Goal: Task Accomplishment & Management: Complete application form

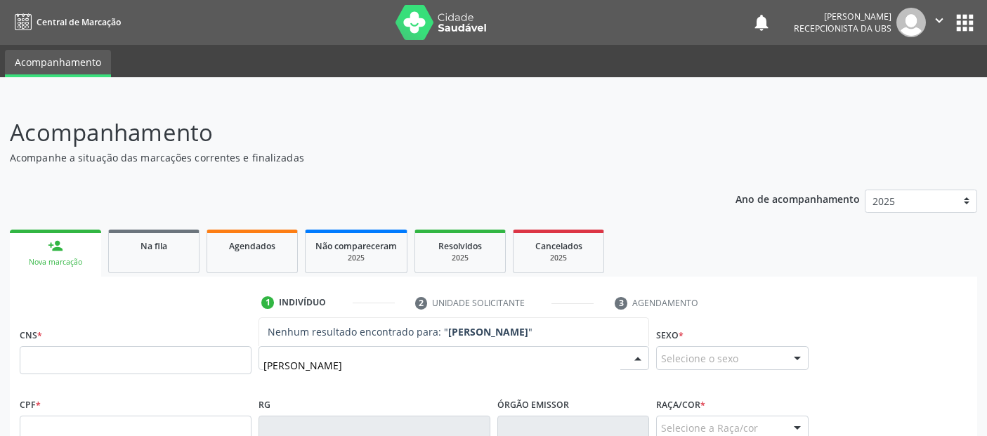
scroll to position [46, 0]
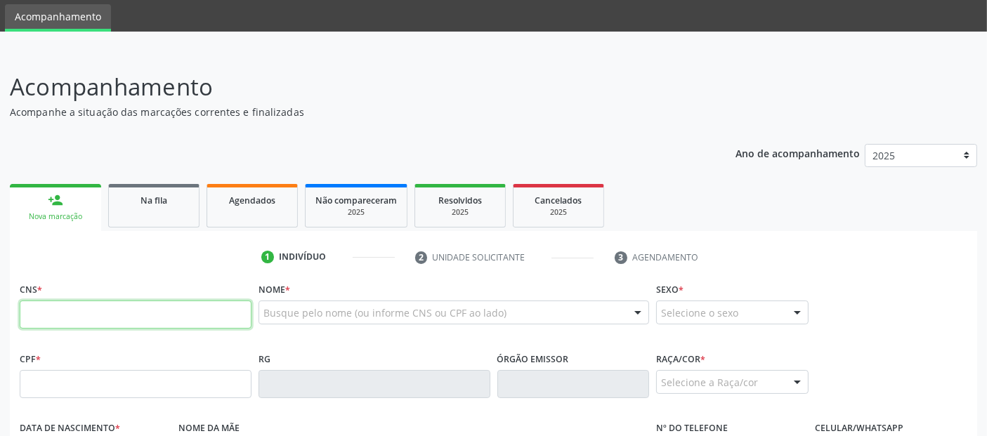
click at [228, 311] on input "text" at bounding box center [136, 315] width 232 height 28
paste input "700 0036 0266 4001"
type input "700 0036 0266 4001"
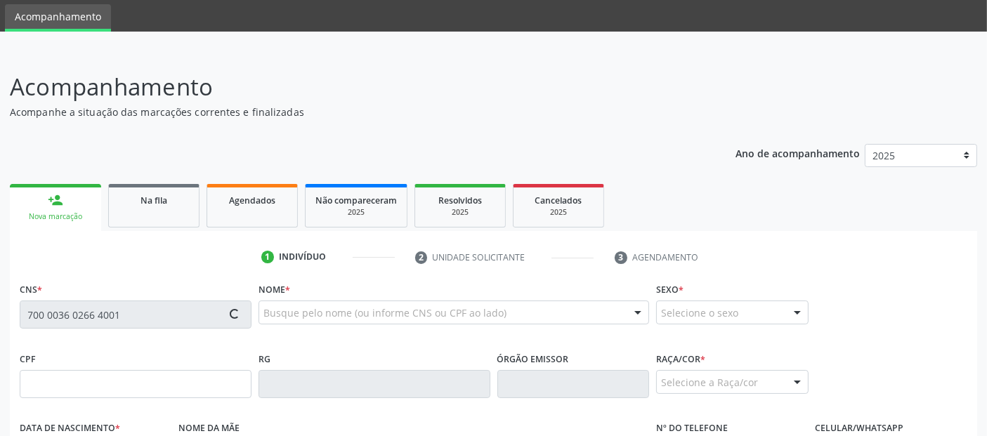
type input "530.294.238-08"
type input "[DATE]"
type input "[PERSON_NAME]"
type input "[PHONE_NUMBER]"
type input "09"
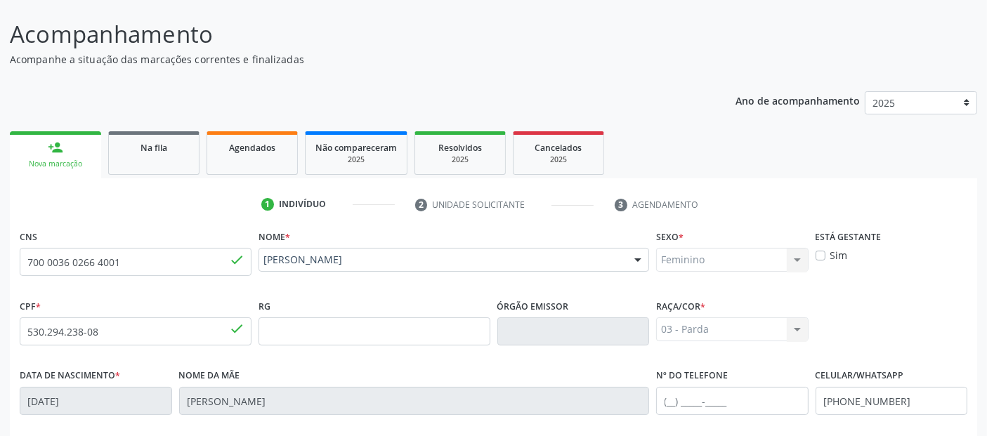
scroll to position [344, 0]
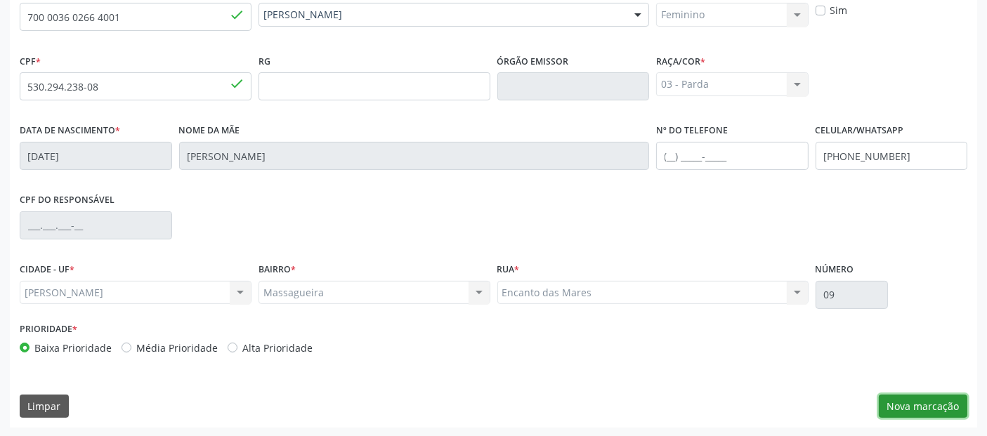
click at [945, 402] on button "Nova marcação" at bounding box center [923, 407] width 89 height 24
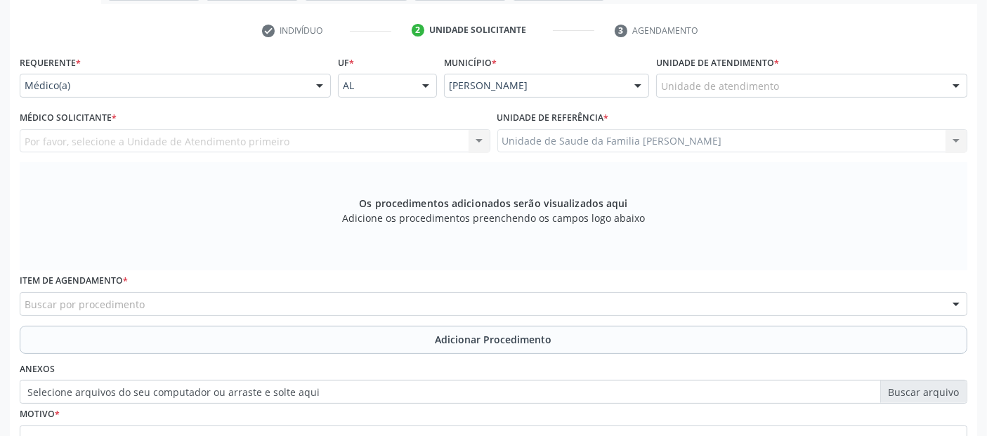
scroll to position [255, 0]
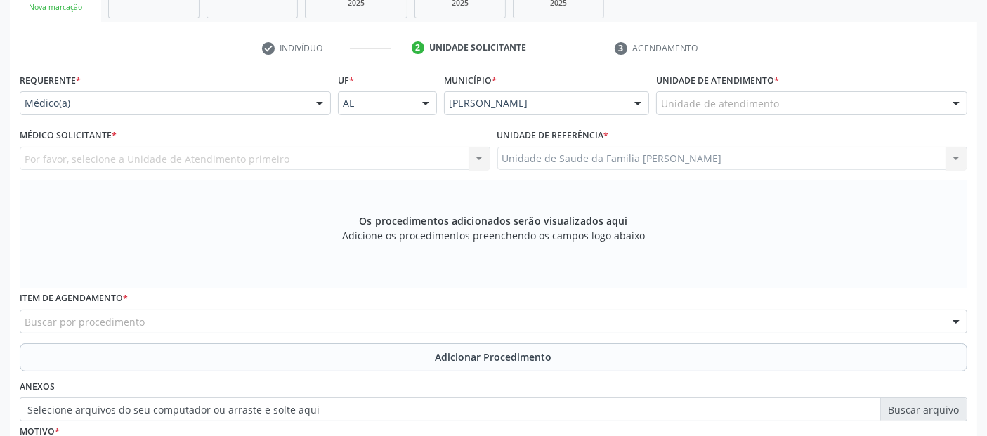
click at [742, 110] on div "Unidade de atendimento" at bounding box center [811, 103] width 311 height 24
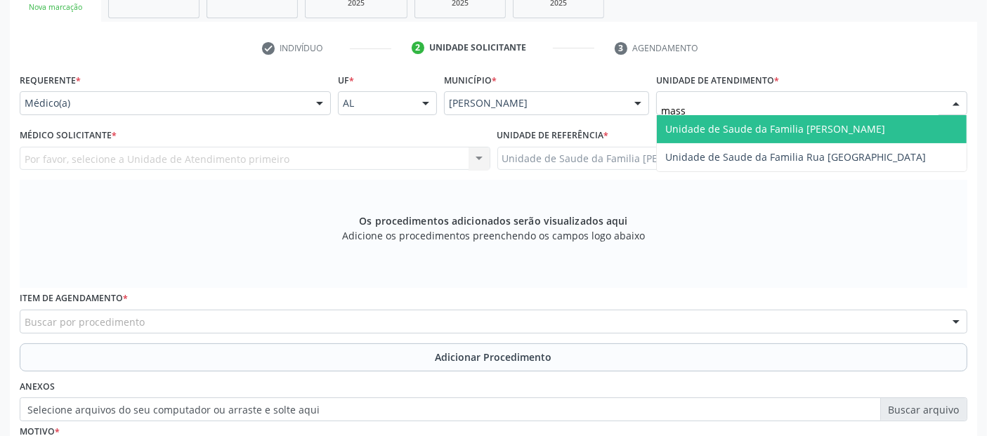
type input "massa"
click at [729, 127] on span "Unidade de Saude da Familia [PERSON_NAME]" at bounding box center [775, 128] width 220 height 13
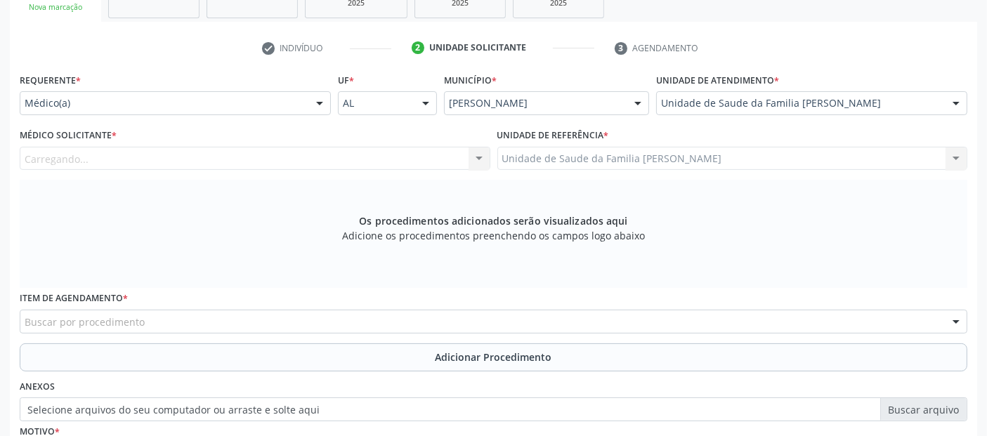
click at [351, 162] on div "Carregando... Nenhum resultado encontrado para: " " Não há nenhuma opção para s…" at bounding box center [255, 159] width 471 height 24
click at [378, 158] on div "Médico solicitante" at bounding box center [255, 159] width 471 height 24
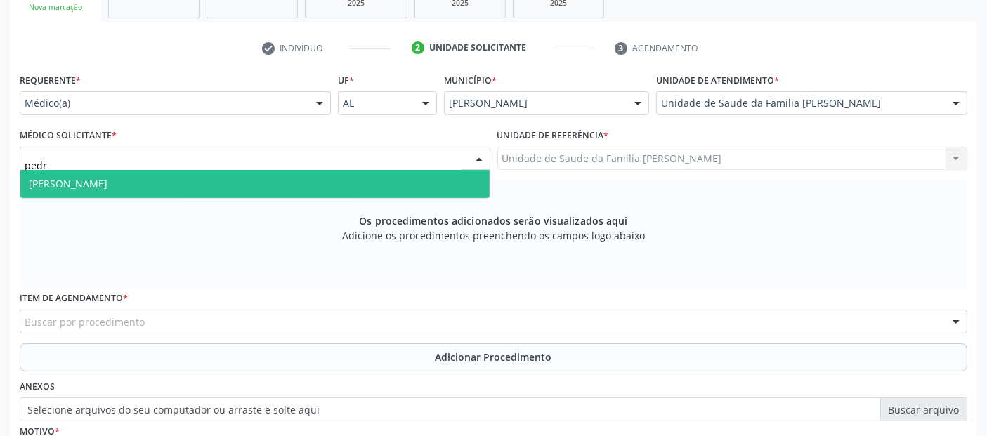
type input "[PERSON_NAME]"
click at [331, 194] on span "[PERSON_NAME]" at bounding box center [254, 184] width 469 height 28
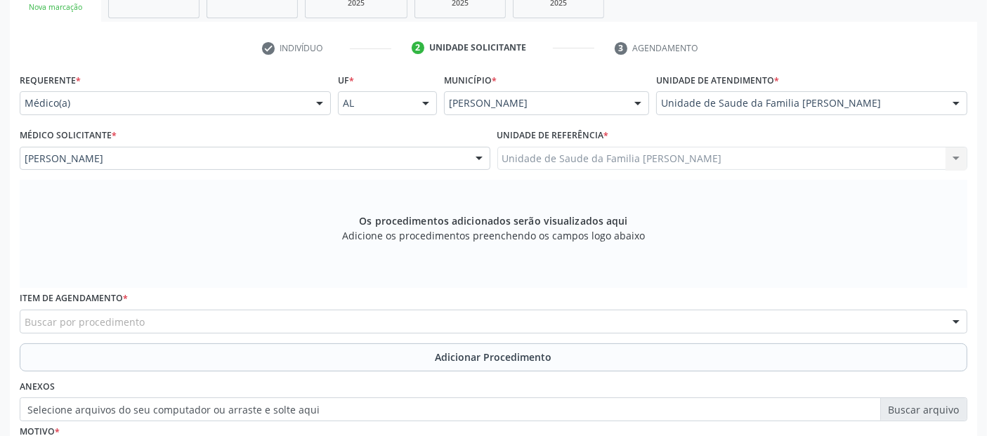
click at [257, 322] on div "Buscar por procedimento" at bounding box center [494, 322] width 948 height 24
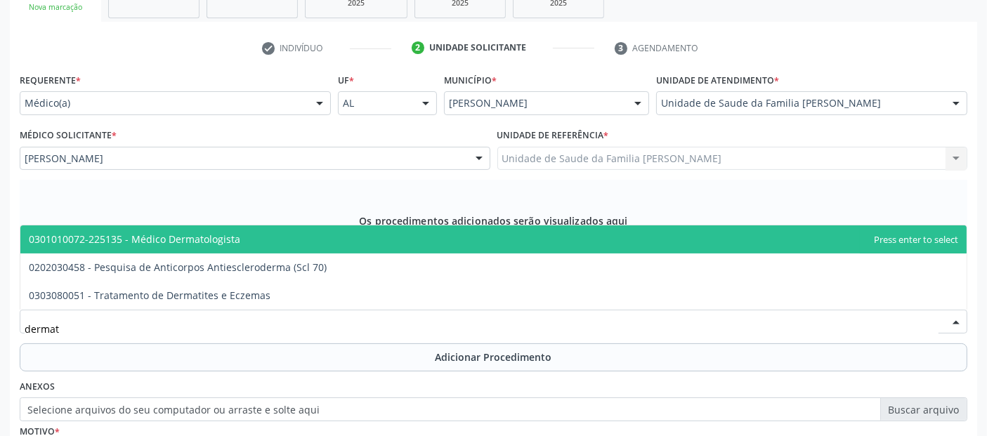
type input "dermato"
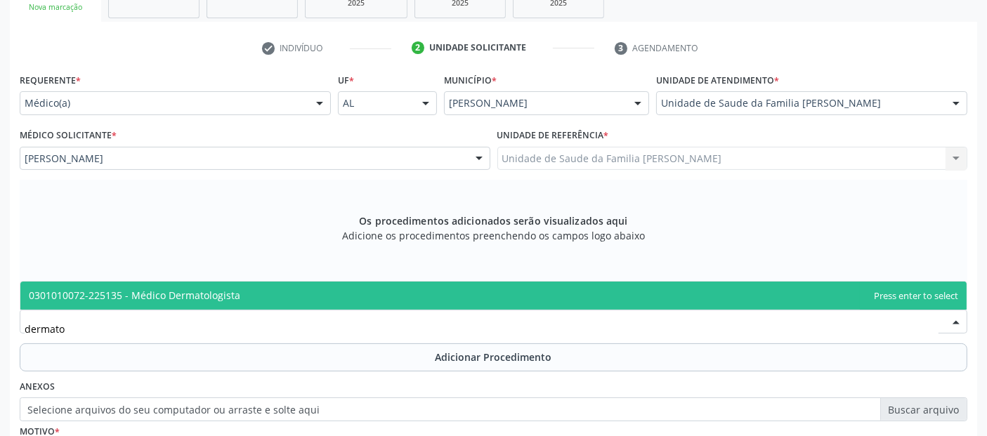
click at [260, 304] on span "0301010072-225135 - Médico Dermatologista" at bounding box center [493, 296] width 946 height 28
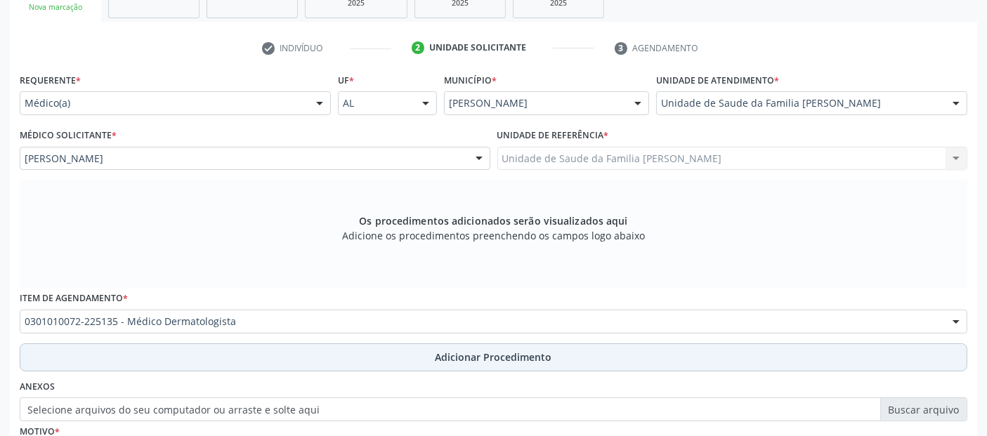
click at [294, 352] on button "Adicionar Procedimento" at bounding box center [494, 358] width 948 height 28
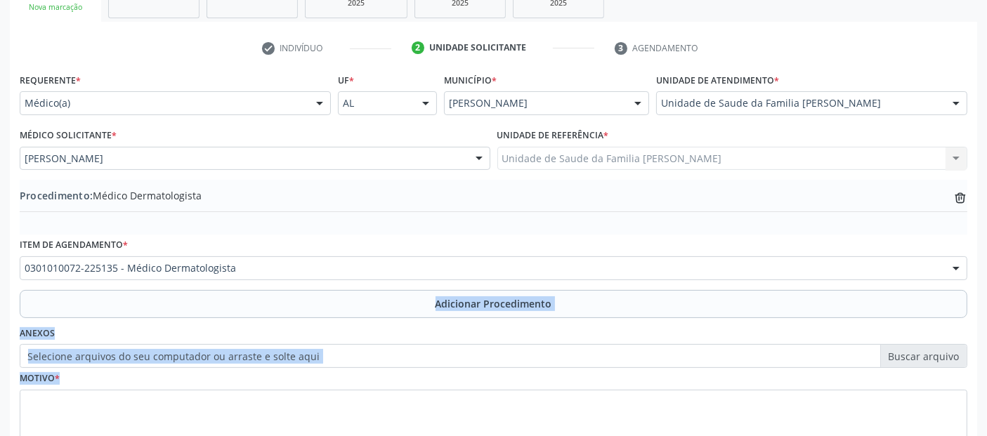
drag, startPoint x: 962, startPoint y: 320, endPoint x: 947, endPoint y: 431, distance: 112.0
click at [948, 430] on div "Requerente * Médico(a) Médico(a) Enfermeiro(a) Paciente Nenhum resultado encont…" at bounding box center [494, 266] width 948 height 393
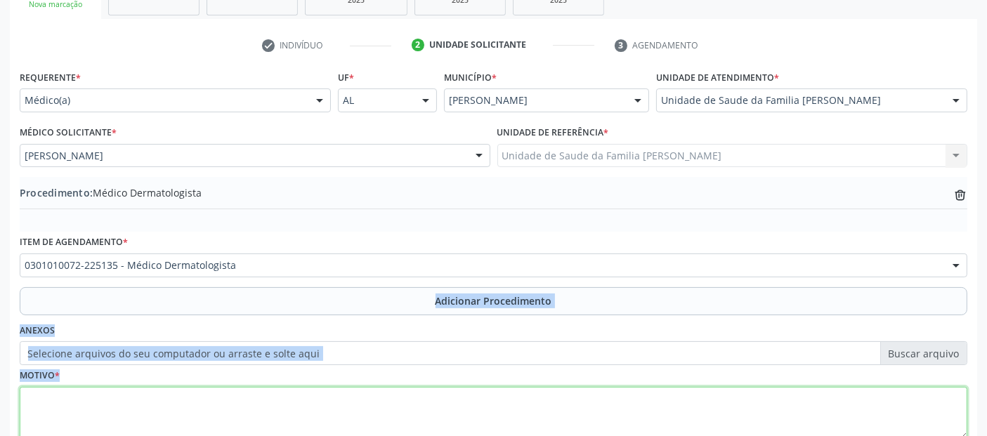
click at [488, 401] on textarea at bounding box center [494, 413] width 948 height 53
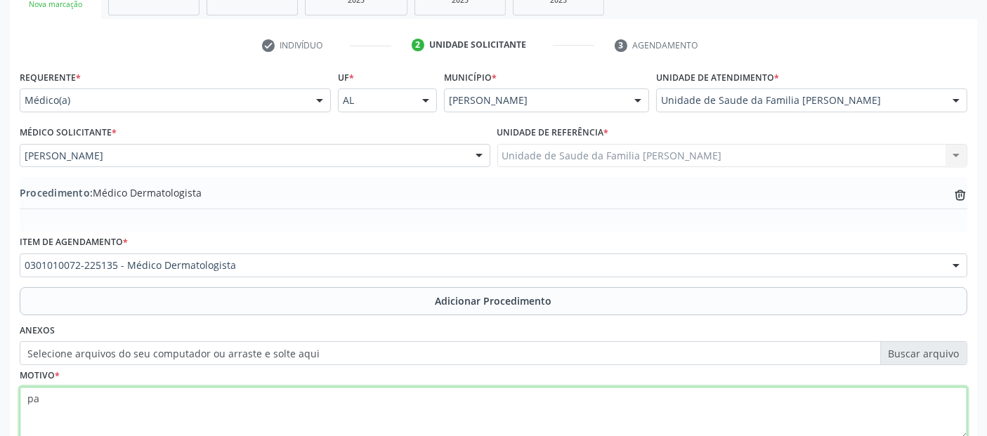
type textarea "p"
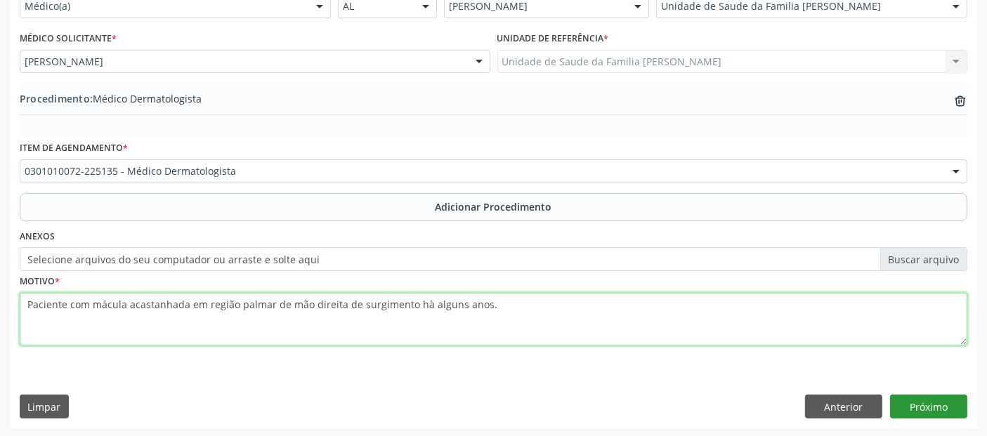
type textarea "Paciente com mácula acastanhada em região palmar de mão direita de surgimento h…"
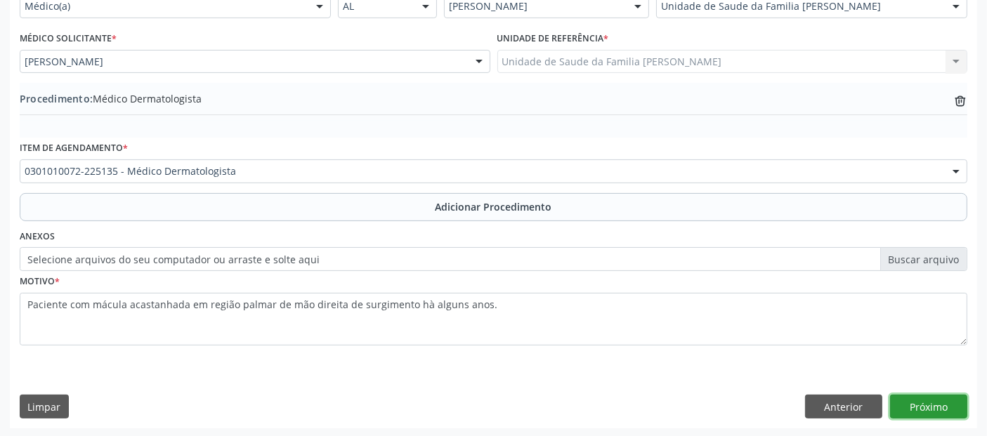
click at [937, 398] on button "Próximo" at bounding box center [928, 407] width 77 height 24
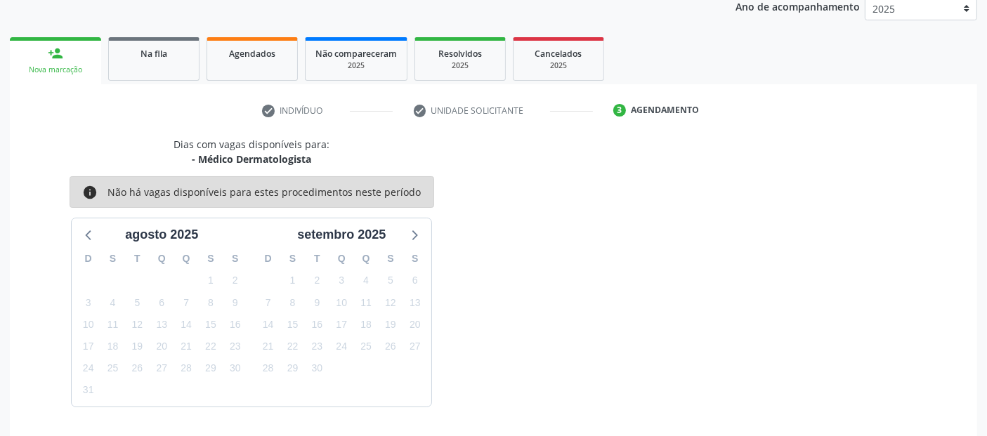
scroll to position [234, 0]
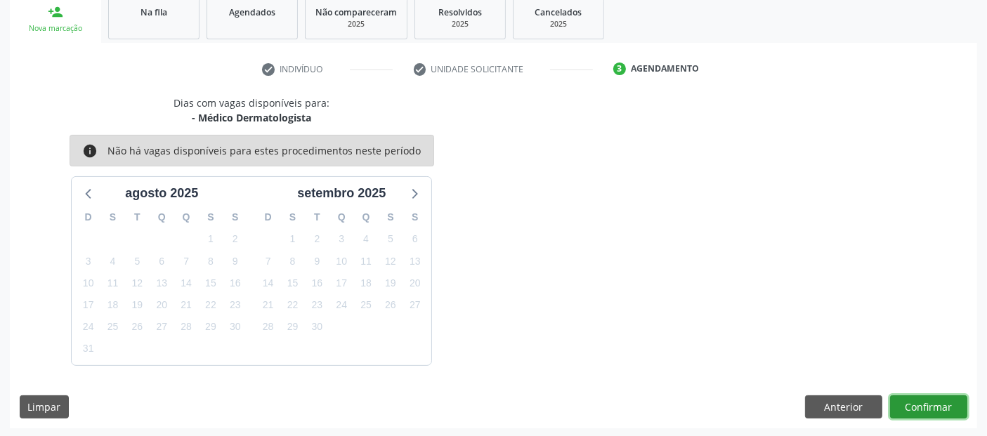
click at [923, 408] on button "Confirmar" at bounding box center [928, 408] width 77 height 24
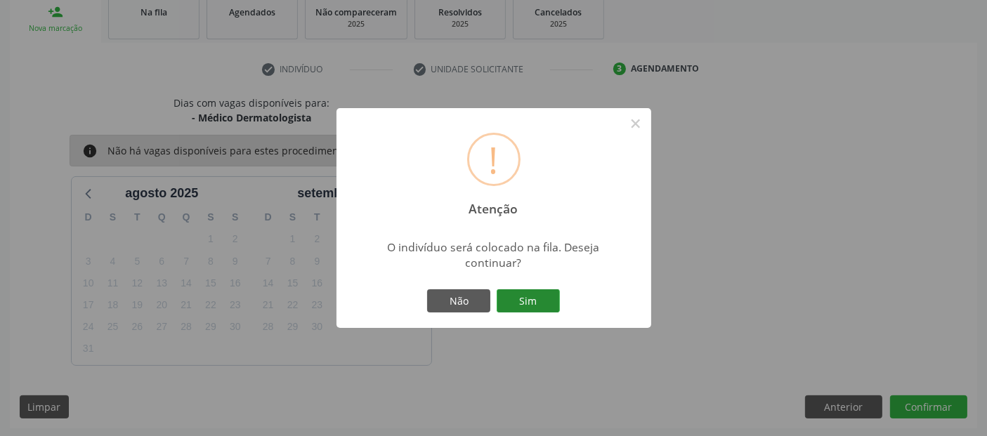
click at [530, 304] on button "Sim" at bounding box center [528, 301] width 63 height 24
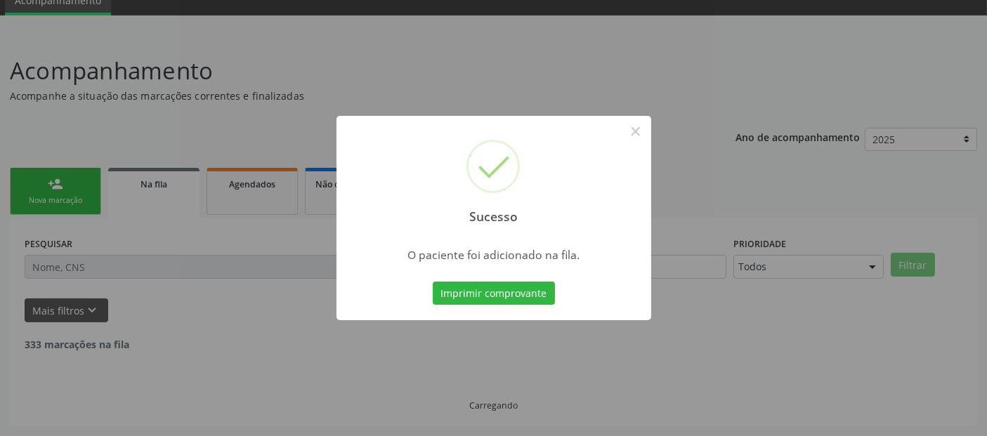
scroll to position [46, 0]
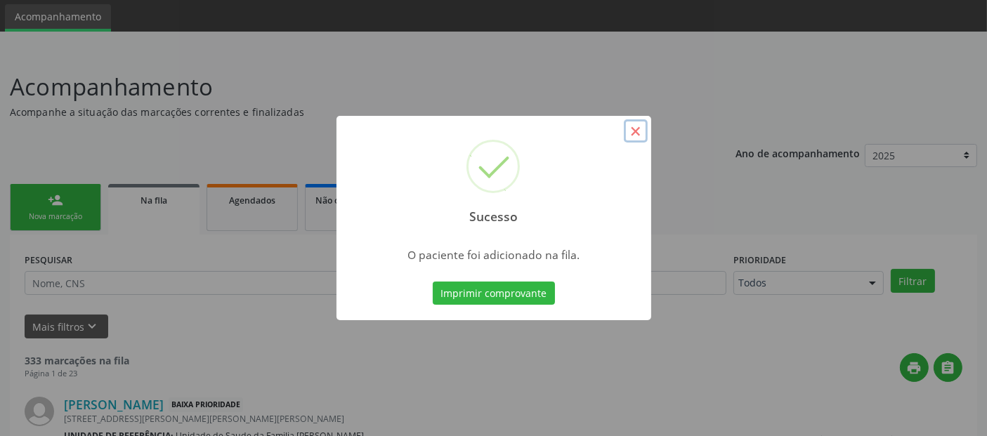
click at [642, 134] on button "×" at bounding box center [636, 131] width 24 height 24
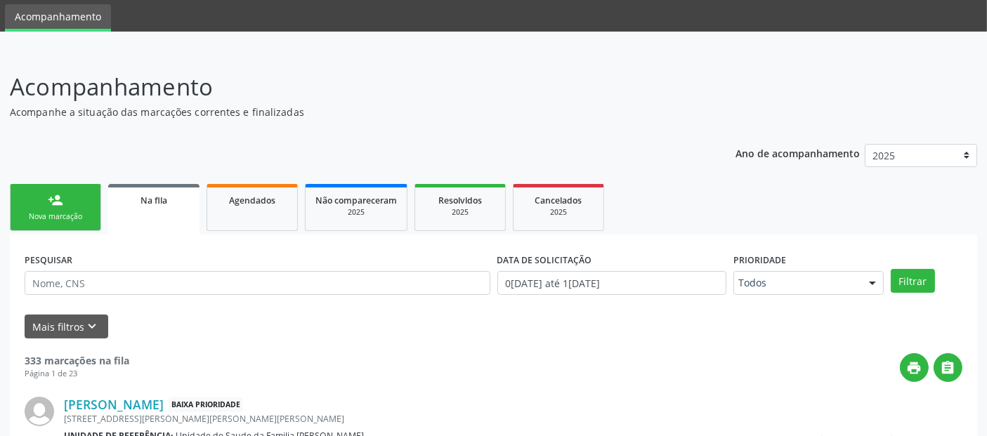
click at [62, 193] on div "person_add" at bounding box center [55, 200] width 15 height 15
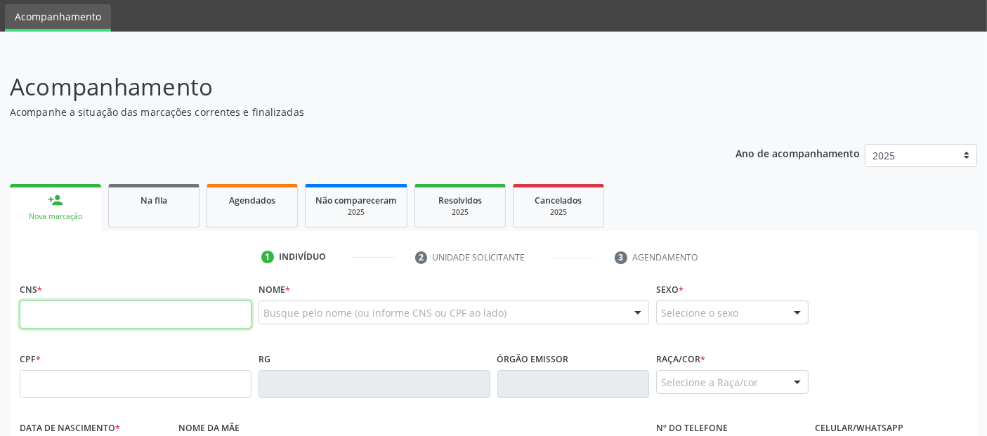
click at [132, 316] on input "text" at bounding box center [136, 315] width 232 height 28
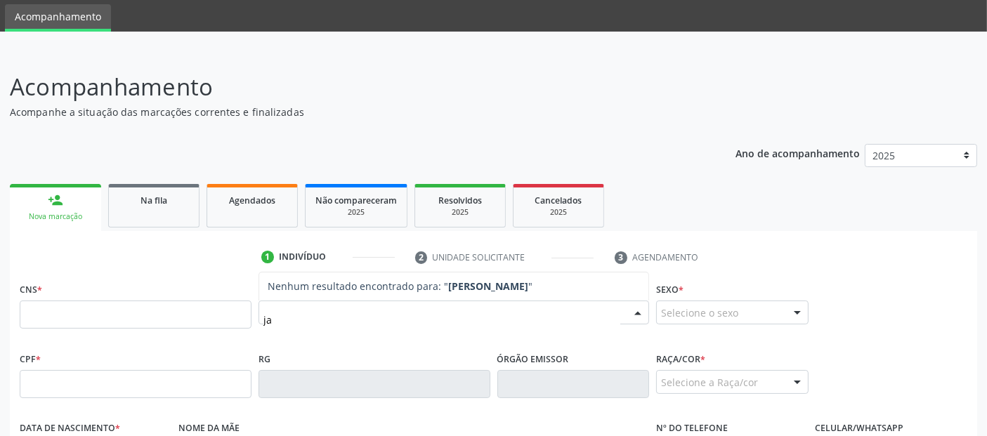
type input "j"
type input "[PERSON_NAME]"
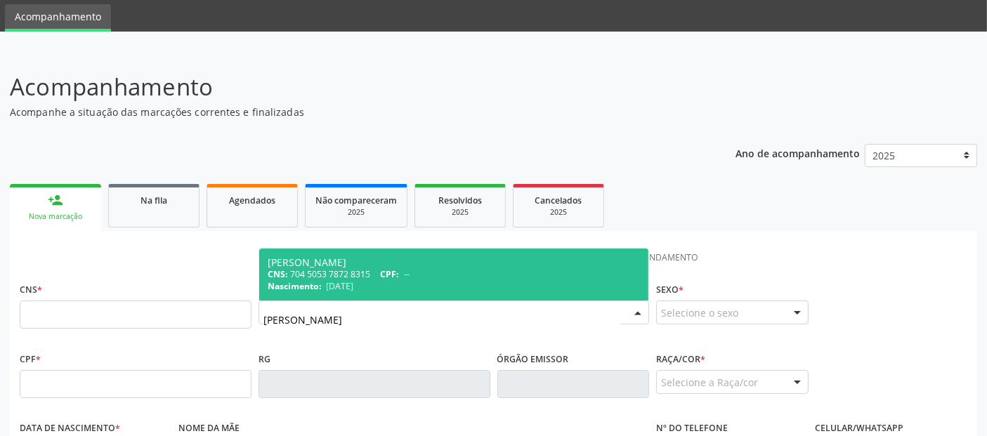
click at [395, 263] on div "[PERSON_NAME]" at bounding box center [454, 262] width 372 height 11
type input "704 5053 7872 8315"
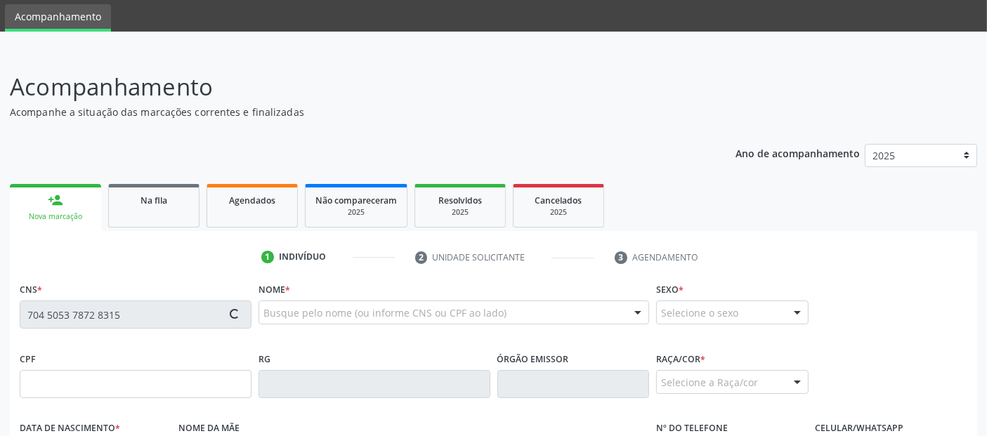
type input "[DATE]"
type input "[PERSON_NAME]"
type input "[PHONE_NUMBER]"
type input "06"
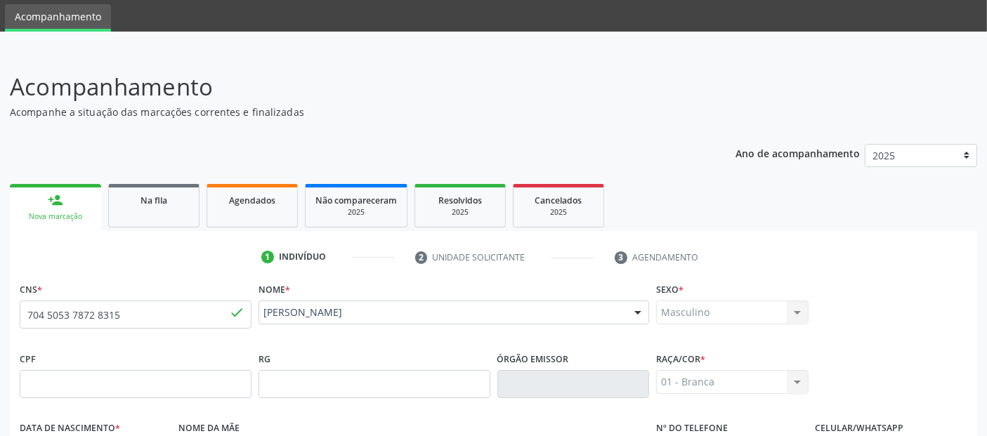
scroll to position [344, 0]
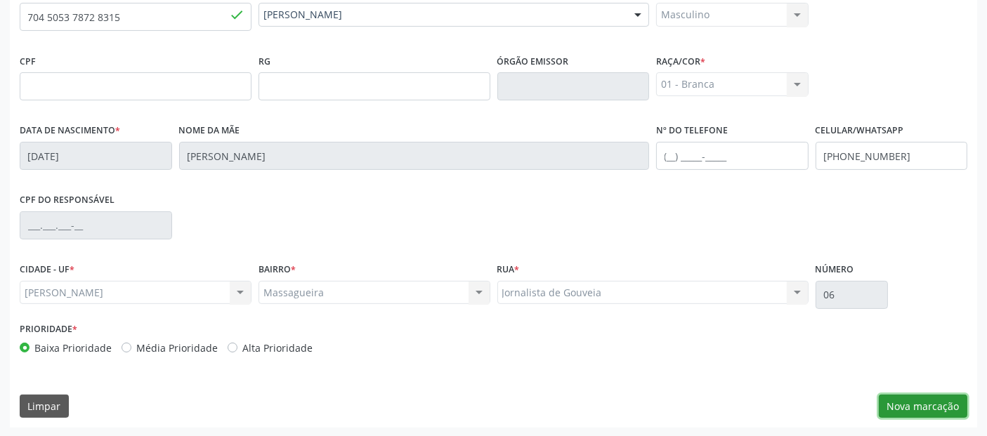
click at [937, 407] on button "Nova marcação" at bounding box center [923, 407] width 89 height 24
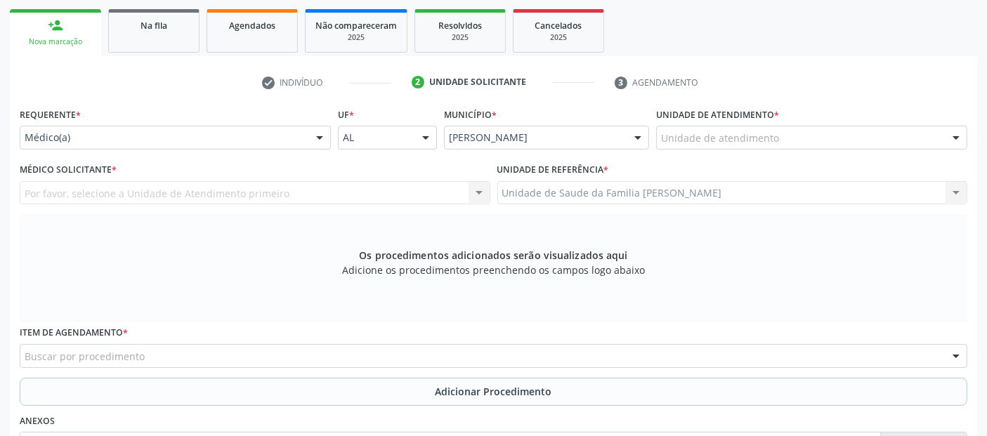
scroll to position [219, 0]
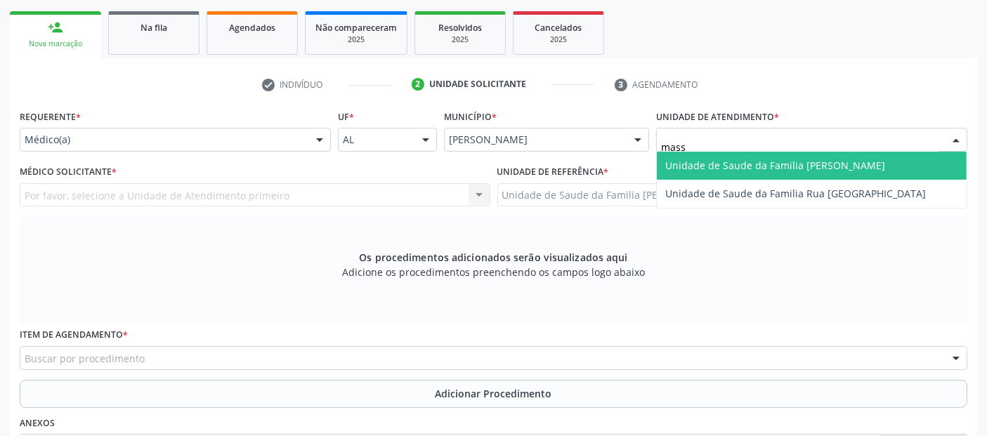
type input "massa"
click at [709, 165] on span "Unidade de Saude da Familia [PERSON_NAME]" at bounding box center [775, 165] width 220 height 13
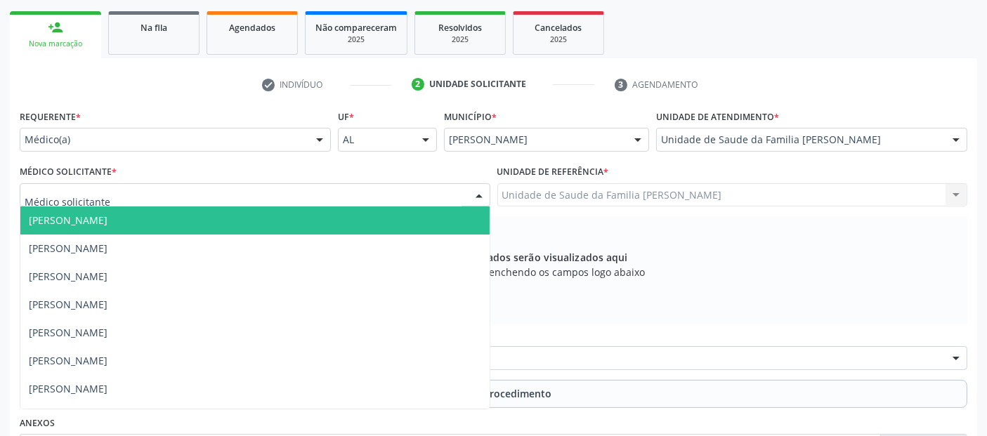
click at [148, 194] on div at bounding box center [255, 195] width 471 height 24
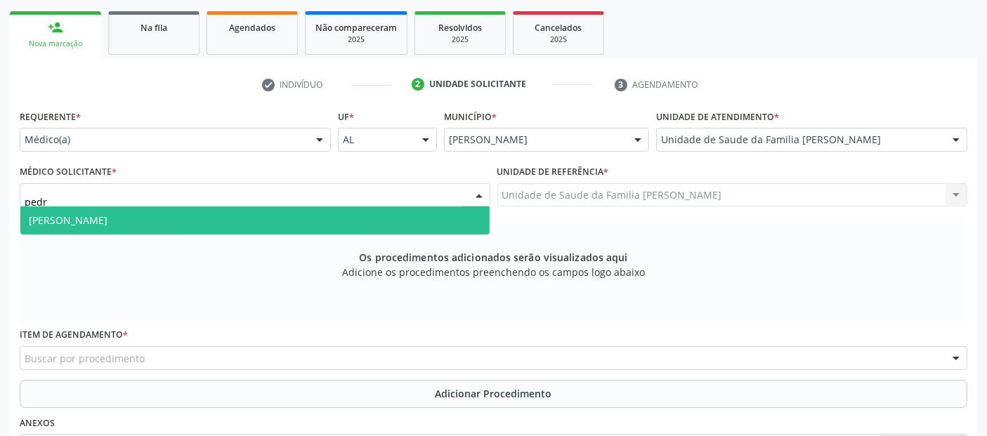
type input "[PERSON_NAME]"
click at [143, 230] on span "[PERSON_NAME]" at bounding box center [254, 221] width 469 height 28
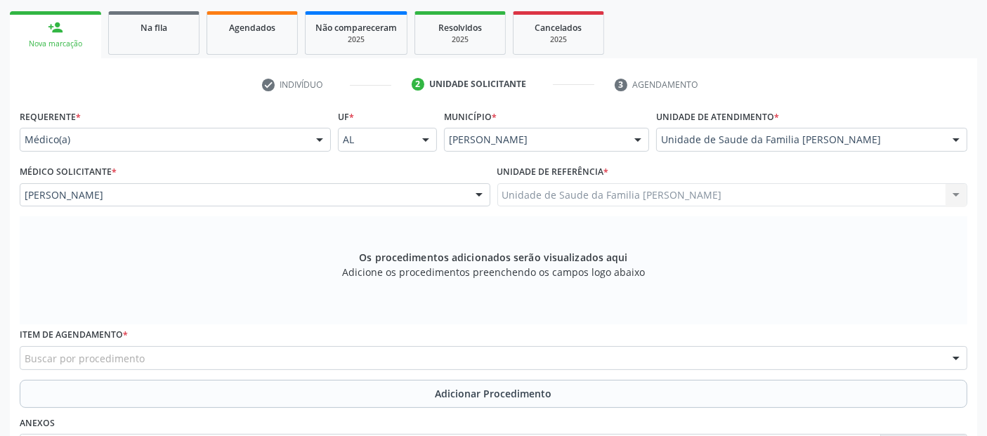
scroll to position [405, 0]
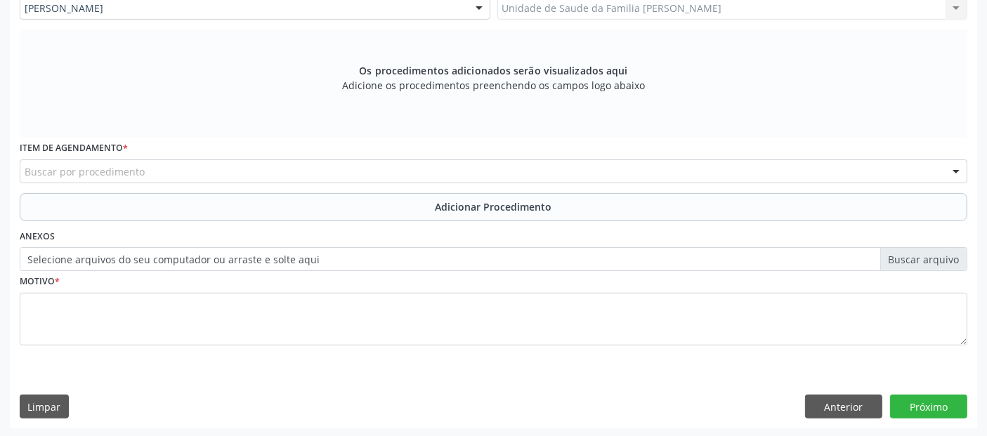
click at [341, 167] on div "Buscar por procedimento" at bounding box center [494, 172] width 948 height 24
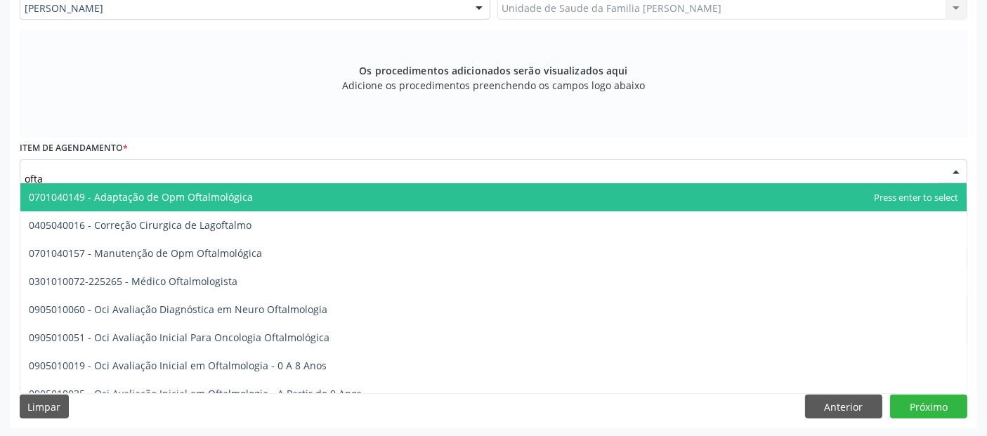
type input "oftal"
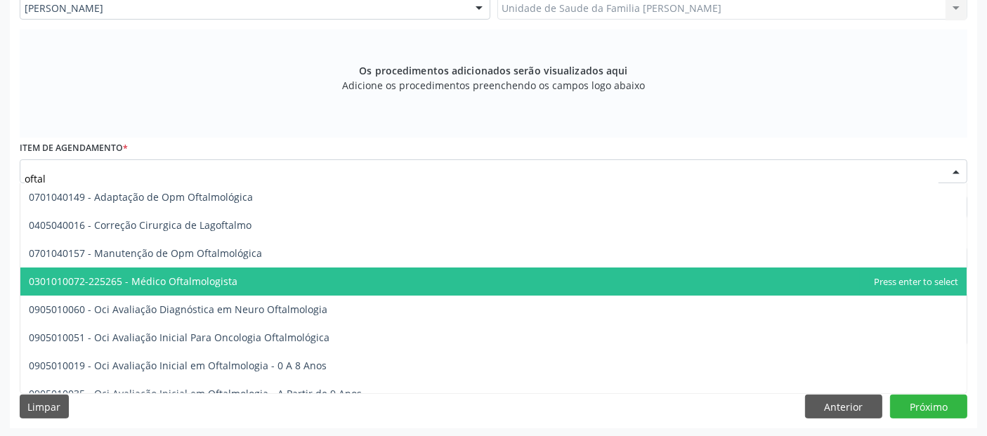
click at [248, 275] on span "0301010072-225265 - Médico Oftalmologista" at bounding box center [493, 282] width 946 height 28
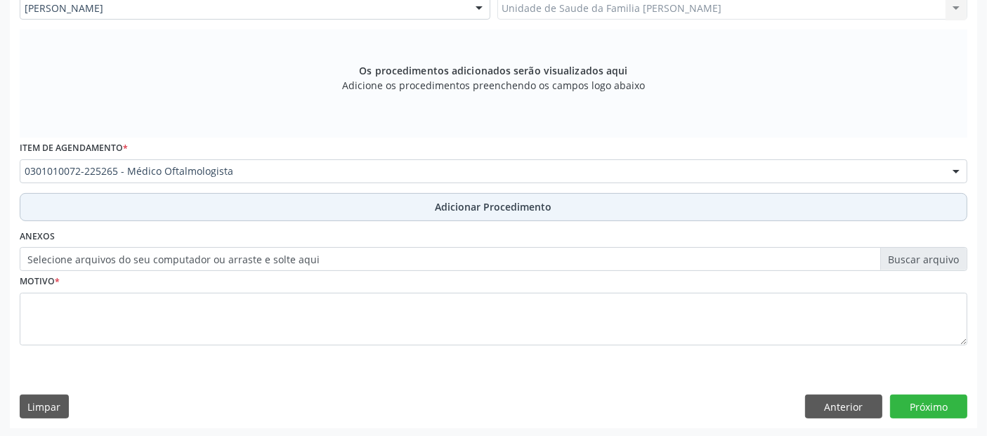
click at [405, 209] on button "Adicionar Procedimento" at bounding box center [494, 207] width 948 height 28
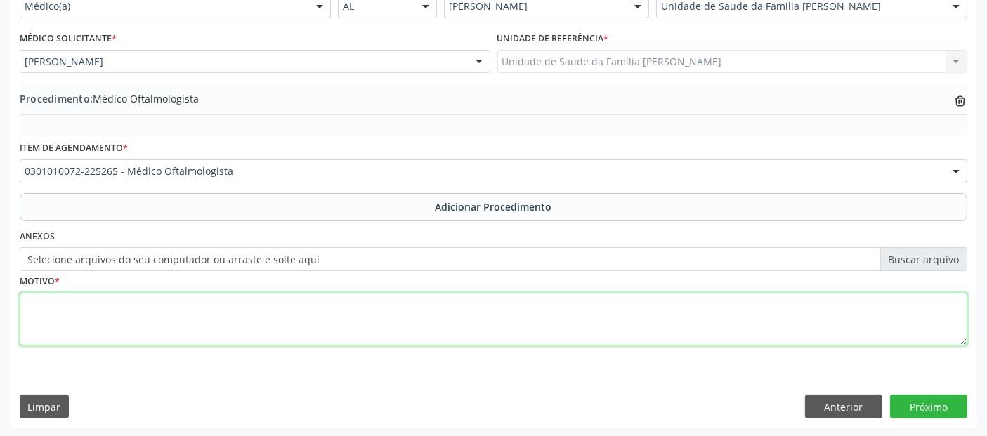
click at [333, 316] on textarea at bounding box center [494, 319] width 948 height 53
type textarea "Paciente com histórico de cirurgia para correção de catarata h"
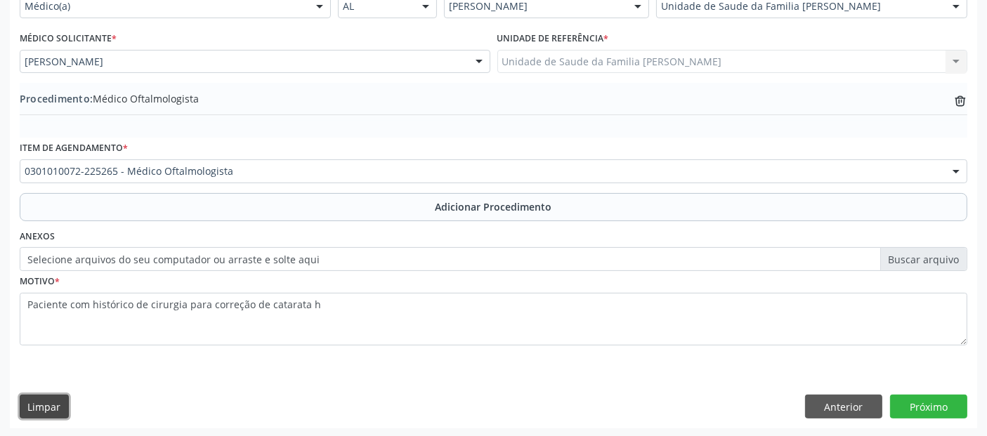
click at [20, 395] on button "Limpar" at bounding box center [44, 407] width 49 height 24
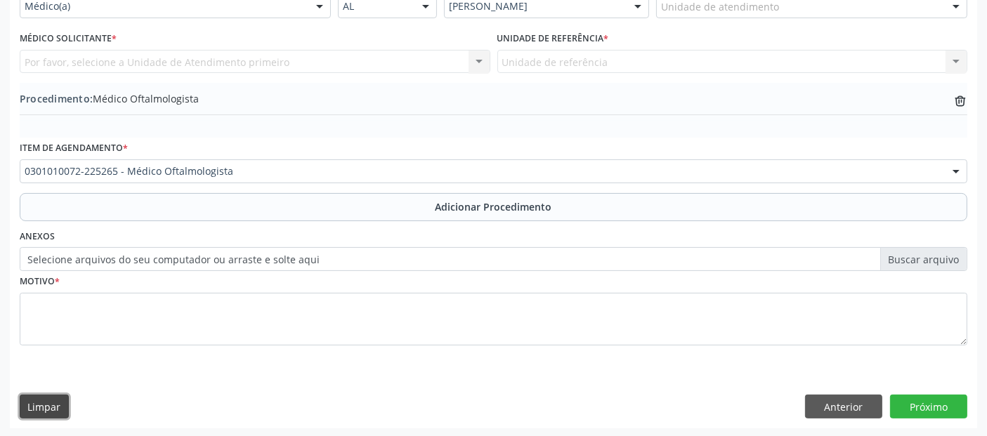
click at [20, 395] on button "Limpar" at bounding box center [44, 407] width 49 height 24
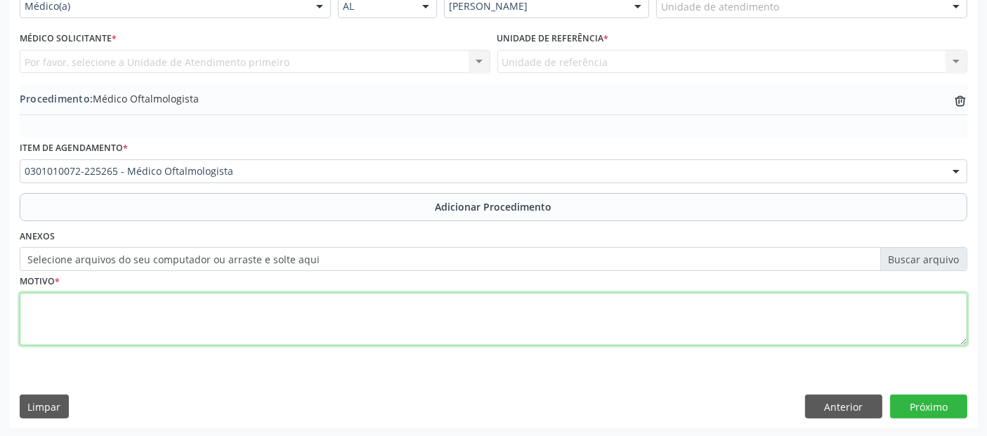
click at [333, 316] on textarea at bounding box center [494, 319] width 948 height 53
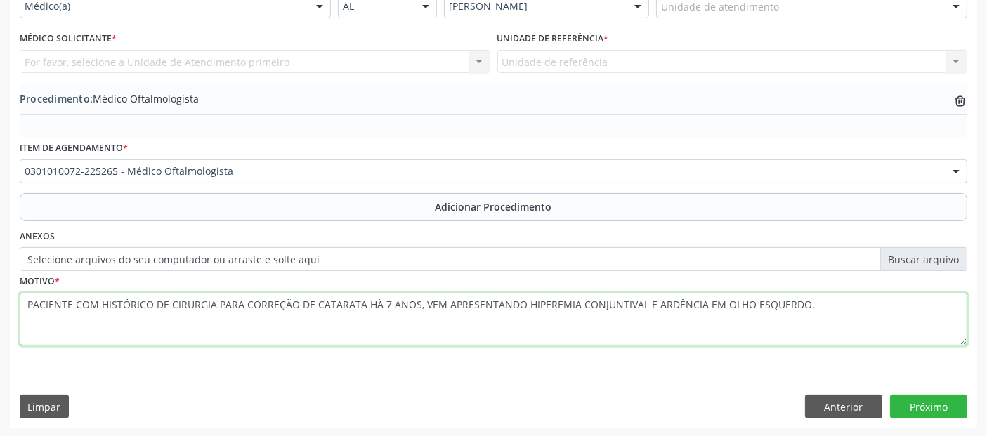
type textarea "PACIENTE COM HISTÓRICO DE CIRURGIA PARA CORREÇÃO DE CATARATA HÀ 7 ANOS, VEM APR…"
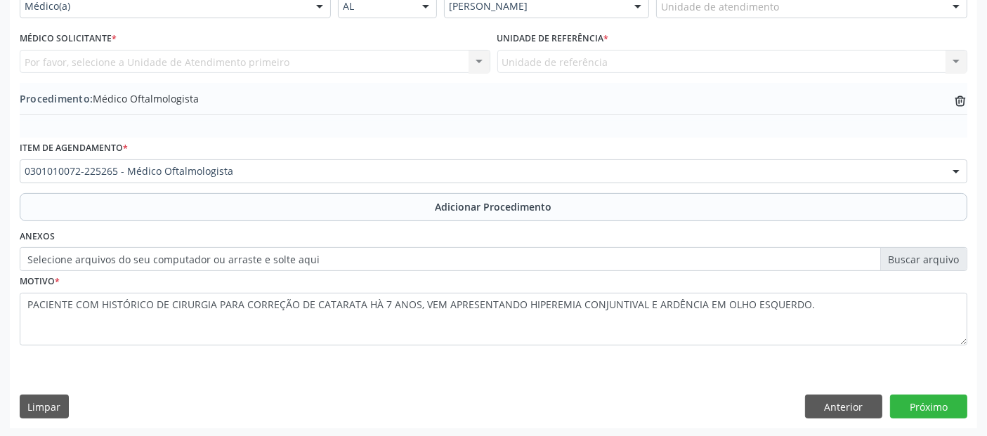
click at [932, 391] on div "Requerente * Médico(a) Médico(a) Enfermeiro(a) Paciente Nenhum resultado encont…" at bounding box center [494, 200] width 968 height 455
click at [919, 412] on button "Próximo" at bounding box center [928, 407] width 77 height 24
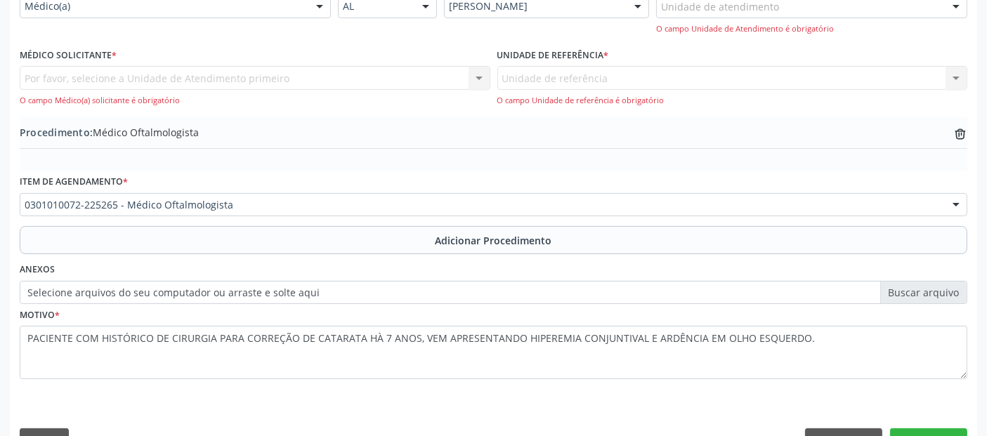
scroll to position [351, 0]
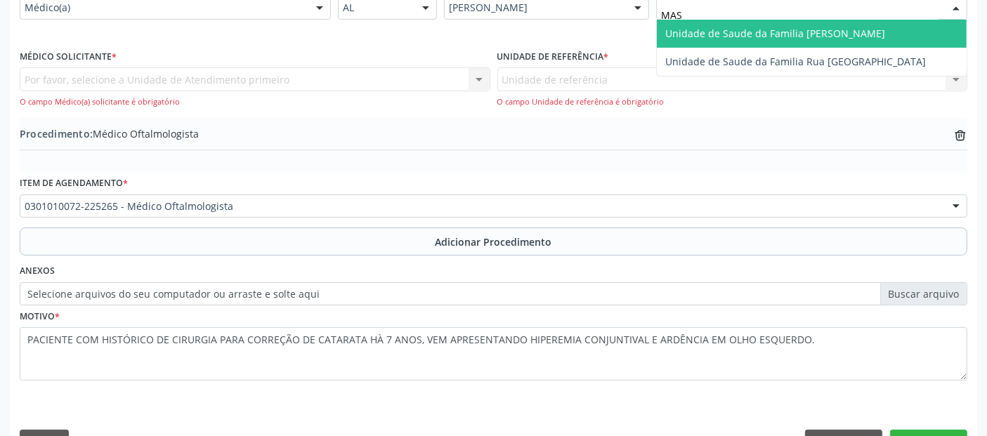
type input "MASS"
click at [720, 33] on span "Unidade de Saude da Familia [PERSON_NAME]" at bounding box center [775, 33] width 220 height 13
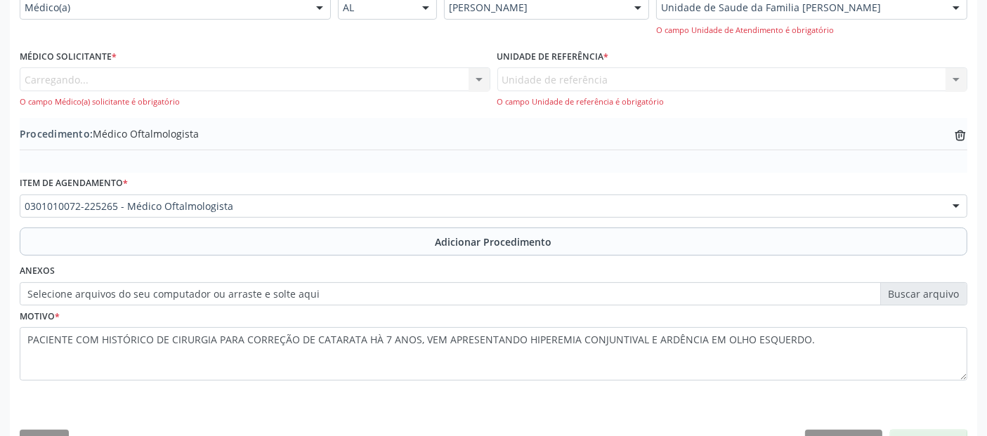
click at [333, 82] on div "Carregando... [PERSON_NAME] [PERSON_NAME] [PERSON_NAME] resultado encontrado pa…" at bounding box center [255, 87] width 471 height 40
click at [254, 74] on div "Médico solicitante" at bounding box center [255, 79] width 471 height 24
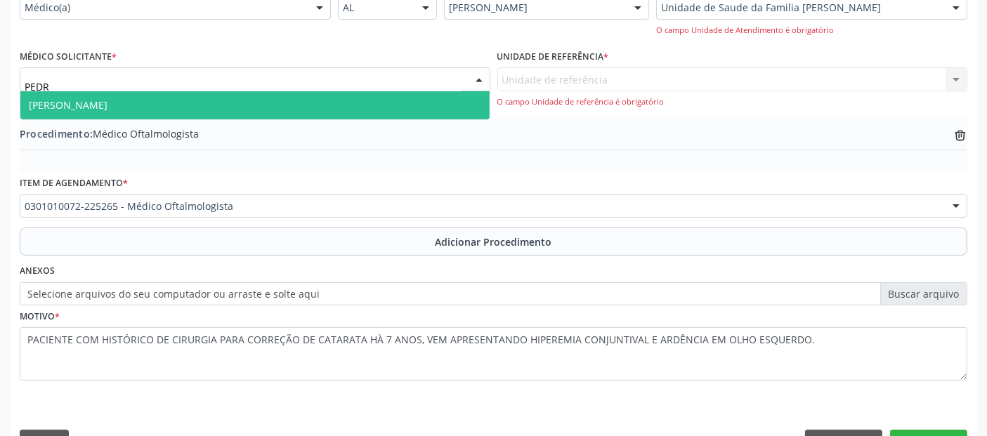
type input "[PERSON_NAME]"
click at [207, 94] on span "[PERSON_NAME]" at bounding box center [254, 105] width 469 height 28
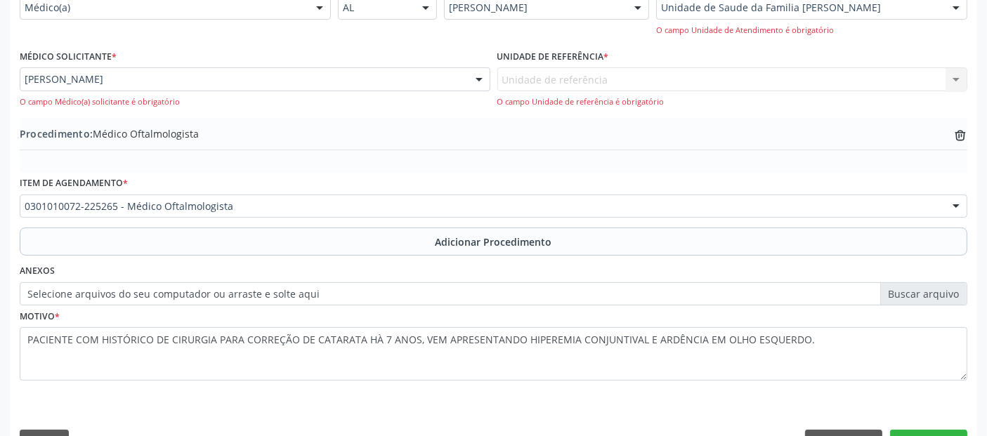
click at [600, 75] on div "Unidade de referência Unidade de Saude da Familia Massagueira Nenhum resultado …" at bounding box center [732, 87] width 471 height 40
click at [533, 66] on label "Unidade de referência *" at bounding box center [553, 57] width 112 height 22
click at [533, 73] on div "Unidade de referência Unidade de Saude da Familia Massagueira Nenhum resultado …" at bounding box center [732, 87] width 471 height 40
click at [947, 6] on div at bounding box center [956, 8] width 21 height 24
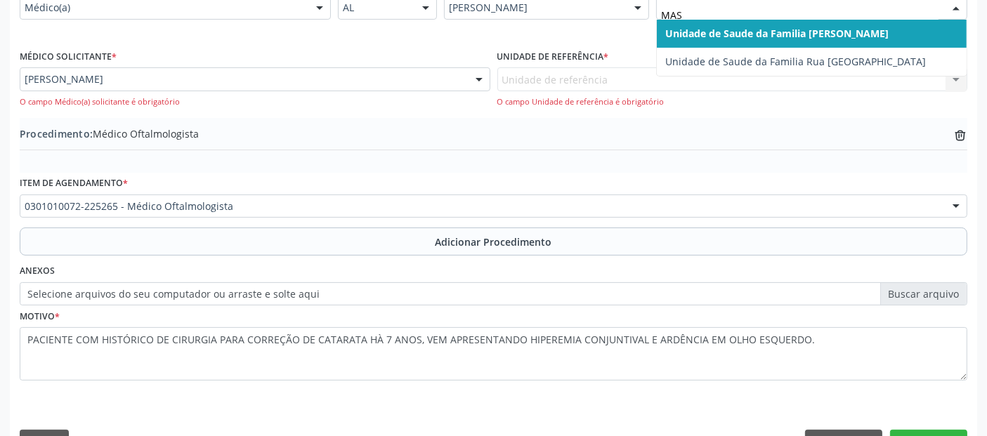
type input "MASS"
click at [907, 31] on span "Unidade de Saude da Familia [PERSON_NAME]" at bounding box center [812, 34] width 310 height 28
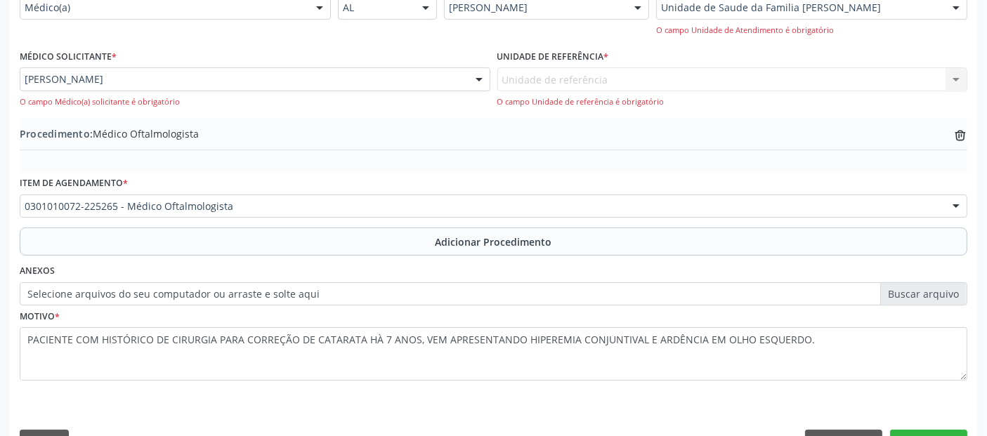
click at [465, 79] on div "[PERSON_NAME] [PERSON_NAME] [PERSON_NAME] [PERSON_NAME] [PERSON_NAME] resultado…" at bounding box center [255, 79] width 471 height 24
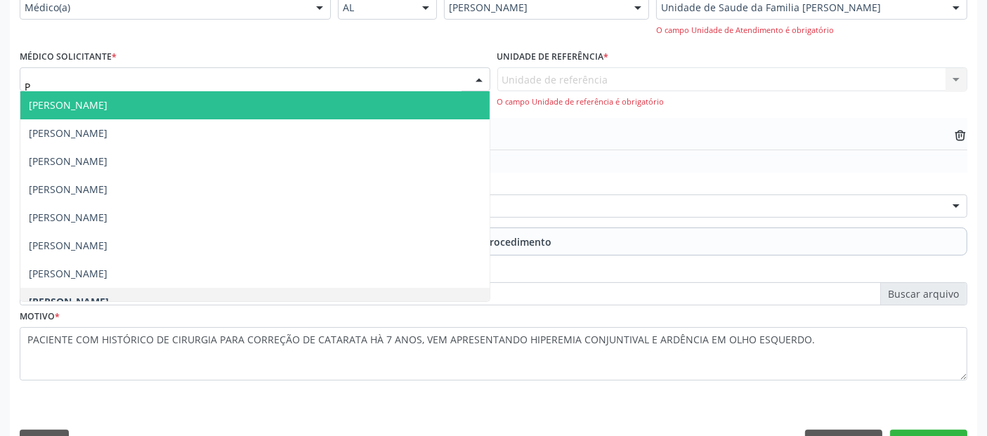
type input "PE"
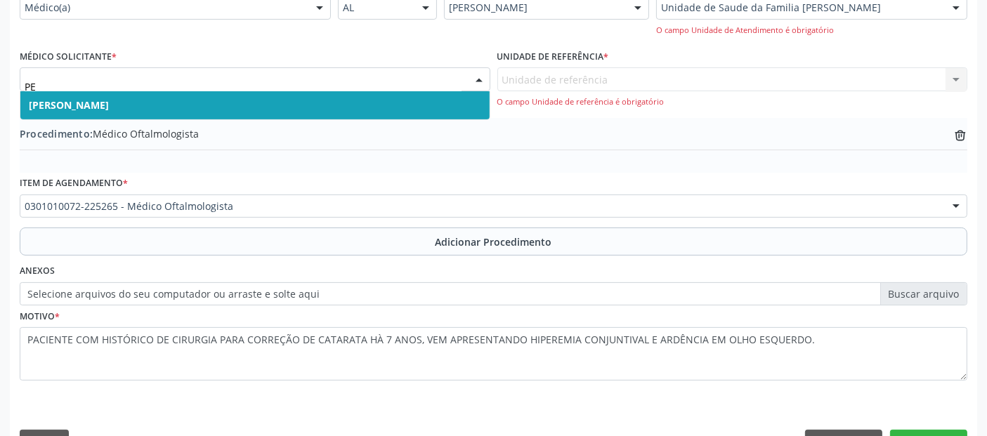
click at [431, 110] on span "[PERSON_NAME]" at bounding box center [254, 105] width 469 height 28
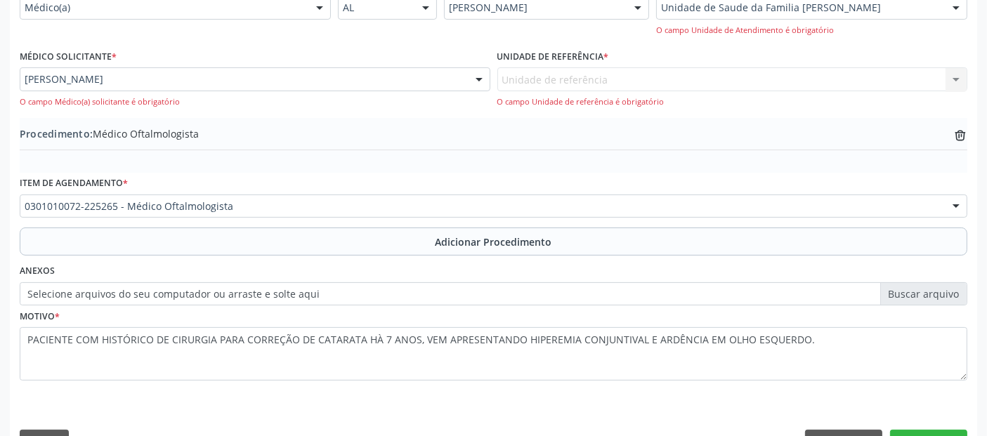
click at [594, 74] on div "Unidade de referência Unidade de Saude da Familia Massagueira Nenhum resultado …" at bounding box center [732, 87] width 471 height 40
click at [899, 431] on button "Próximo" at bounding box center [928, 442] width 77 height 24
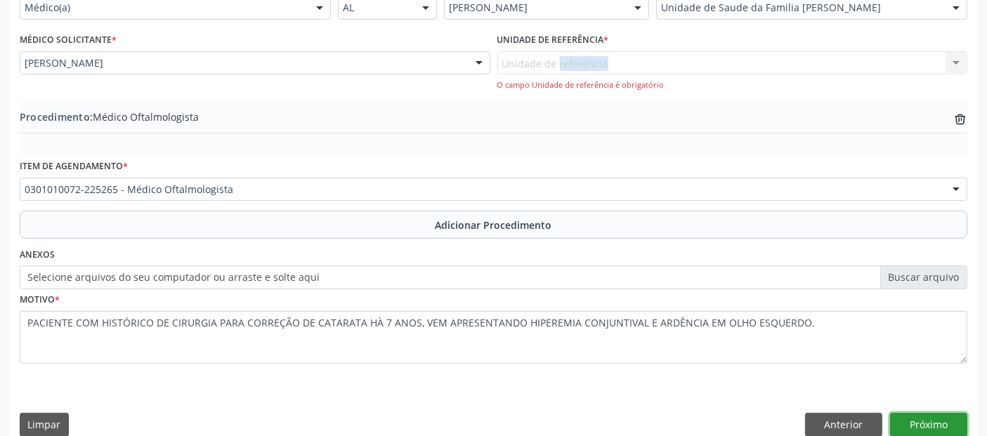
click at [921, 421] on button "Próximo" at bounding box center [928, 425] width 77 height 24
click at [967, 60] on div "Unidade de referência Unidade de Saude da Familia Massagueira Nenhum resultado …" at bounding box center [732, 71] width 471 height 40
drag, startPoint x: 939, startPoint y: 65, endPoint x: 930, endPoint y: 67, distance: 8.9
click at [930, 67] on div "Unidade de referência Unidade de Saude da Familia Massagueira Nenhum resultado …" at bounding box center [732, 71] width 471 height 40
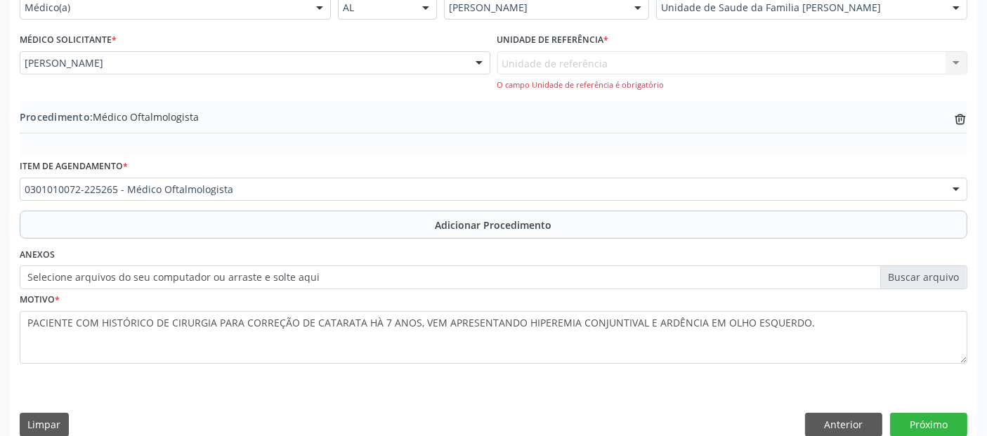
click at [930, 67] on div "Unidade de referência Unidade de Saude da Familia Massagueira Nenhum resultado …" at bounding box center [732, 71] width 471 height 40
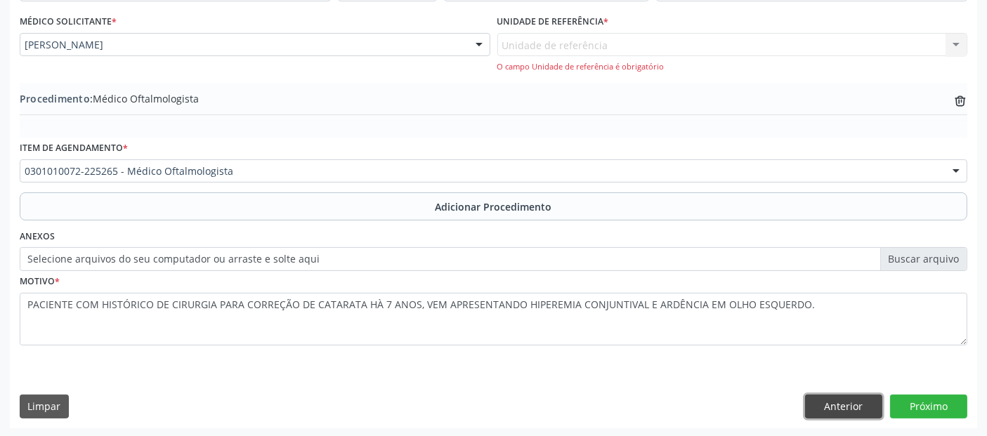
click at [842, 401] on button "Anterior" at bounding box center [843, 407] width 77 height 24
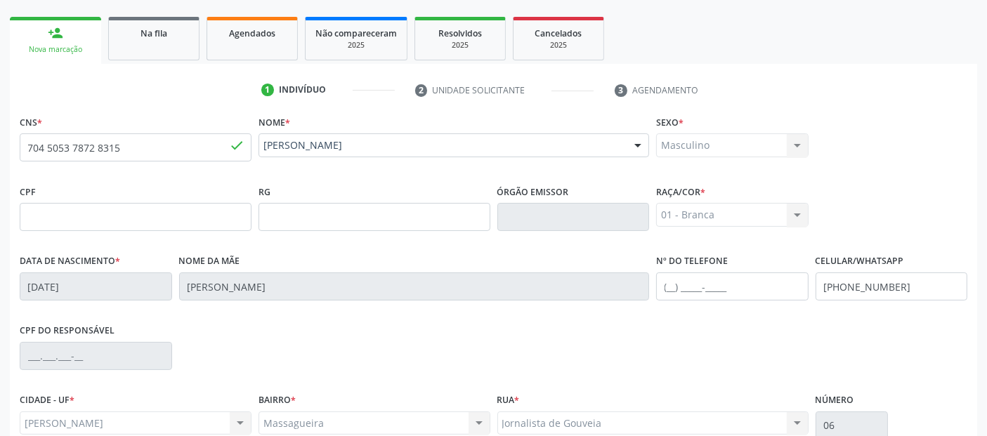
scroll to position [186, 0]
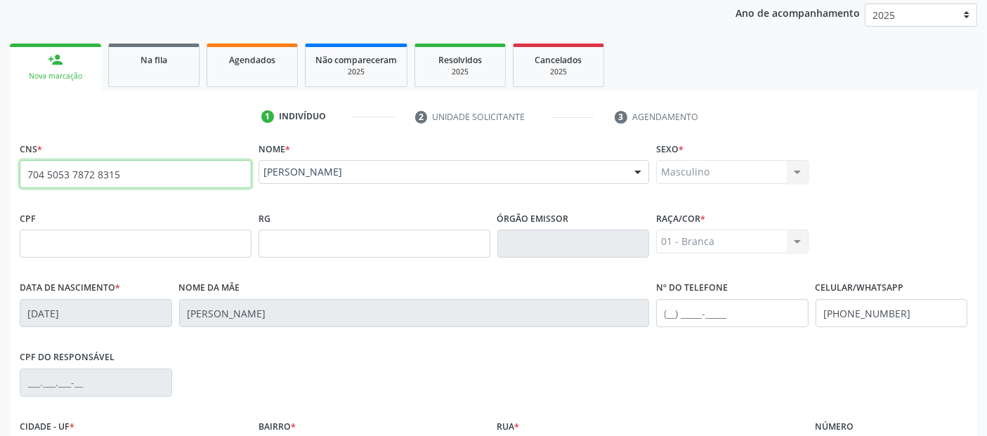
click at [64, 177] on input "704 5053 7872 8315" at bounding box center [136, 174] width 232 height 28
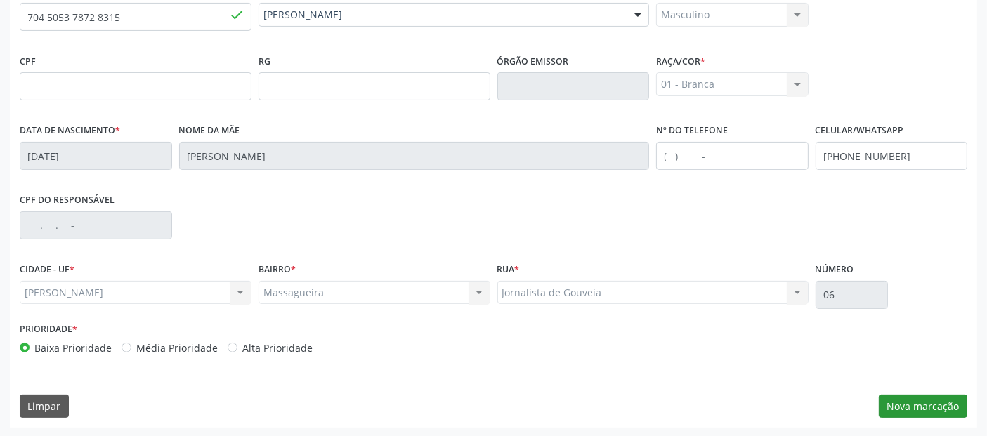
click at [921, 393] on div "CNS * 704 5053 7872 [GEOGRAPHIC_DATA] * [PERSON_NAME] [PERSON_NAME] CNS: 704 50…" at bounding box center [494, 204] width 968 height 447
click at [928, 406] on button "Nova marcação" at bounding box center [923, 407] width 89 height 24
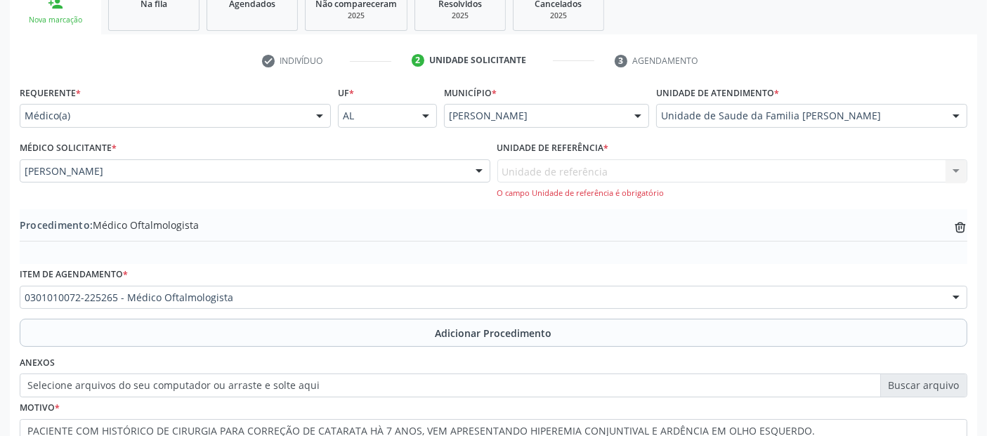
scroll to position [240, 0]
click at [667, 200] on div "O campo Unidade de referência é obrigatório" at bounding box center [732, 196] width 471 height 12
click at [696, 179] on div "Unidade de referência Unidade de Saude da Familia Massagueira Nenhum resultado …" at bounding box center [732, 182] width 471 height 40
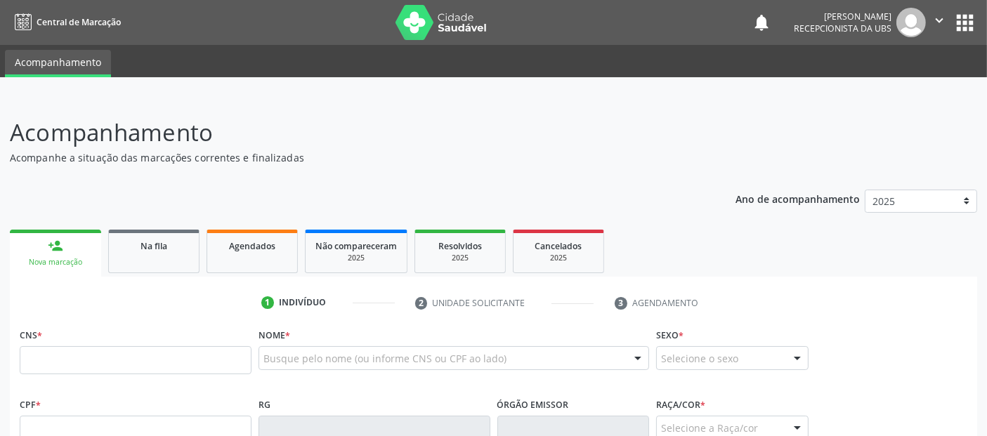
click at [51, 64] on link "Acompanhamento" at bounding box center [58, 63] width 106 height 27
click at [63, 21] on span "Central de Marcação" at bounding box center [79, 22] width 84 height 12
click at [150, 252] on link "Na fila" at bounding box center [153, 252] width 91 height 44
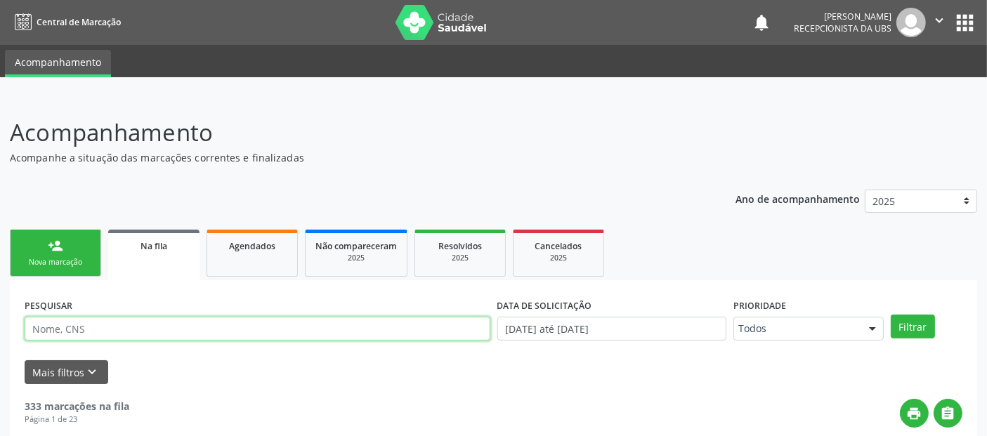
click at [187, 332] on input "text" at bounding box center [258, 329] width 466 height 24
type input "700000775281004"
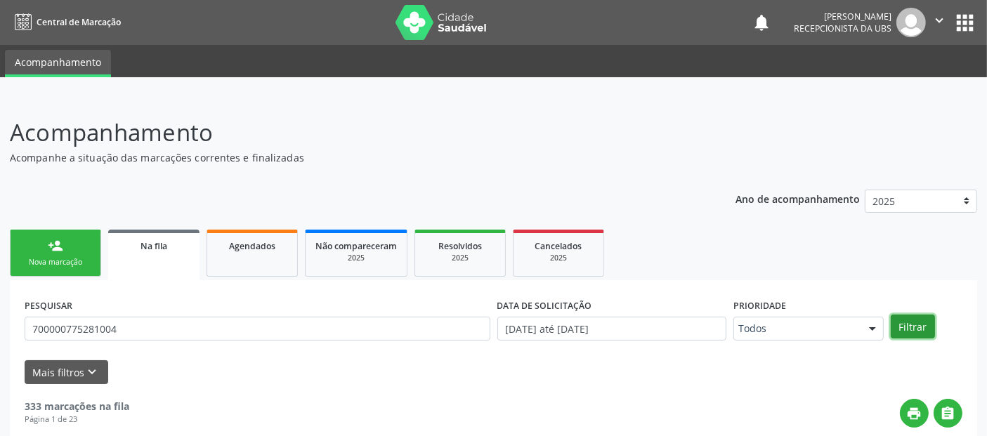
click at [923, 323] on button "Filtrar" at bounding box center [913, 327] width 44 height 24
click at [928, 327] on button "Filtrar" at bounding box center [913, 327] width 44 height 24
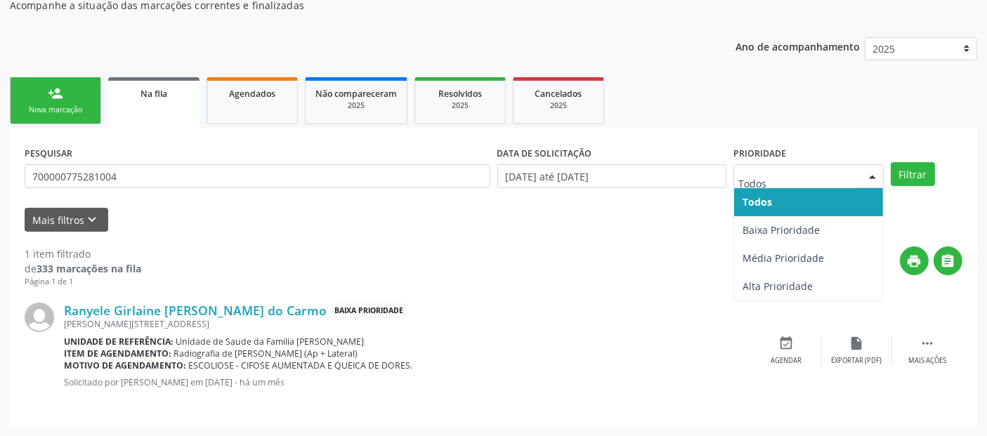
click at [866, 174] on div at bounding box center [872, 177] width 21 height 24
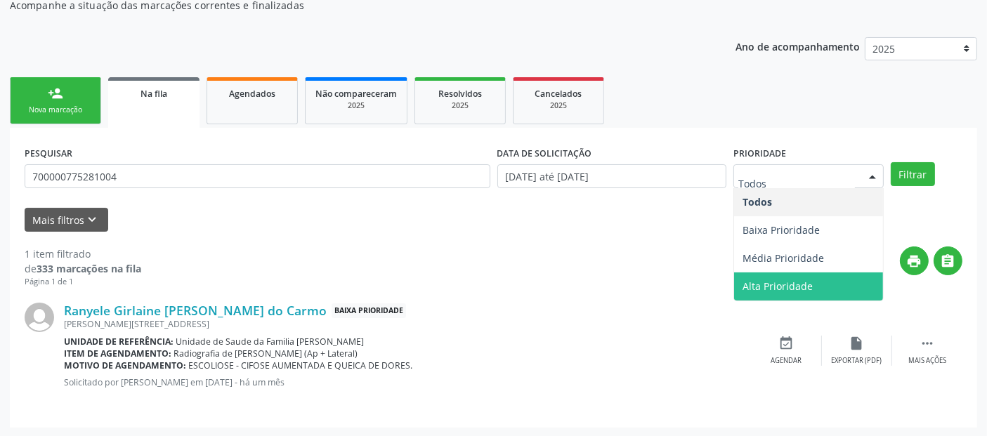
click at [612, 268] on div "print " at bounding box center [551, 267] width 821 height 41
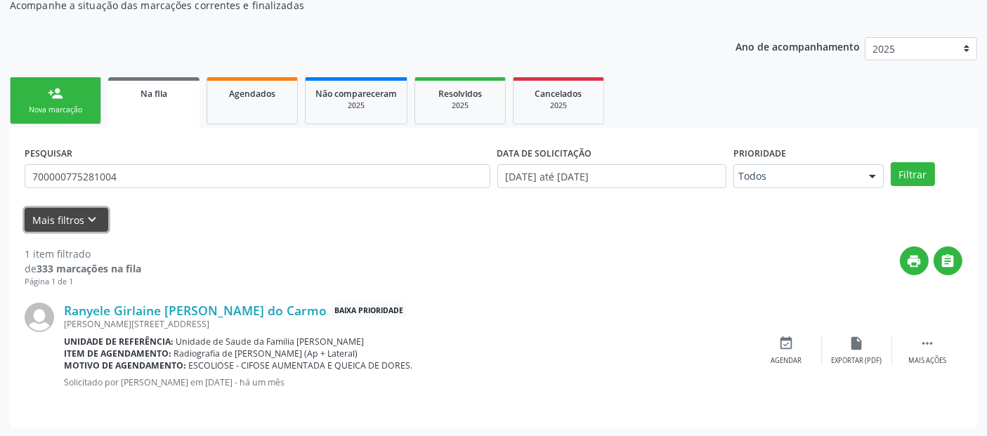
click at [97, 221] on icon "keyboard_arrow_down" at bounding box center [92, 219] width 15 height 15
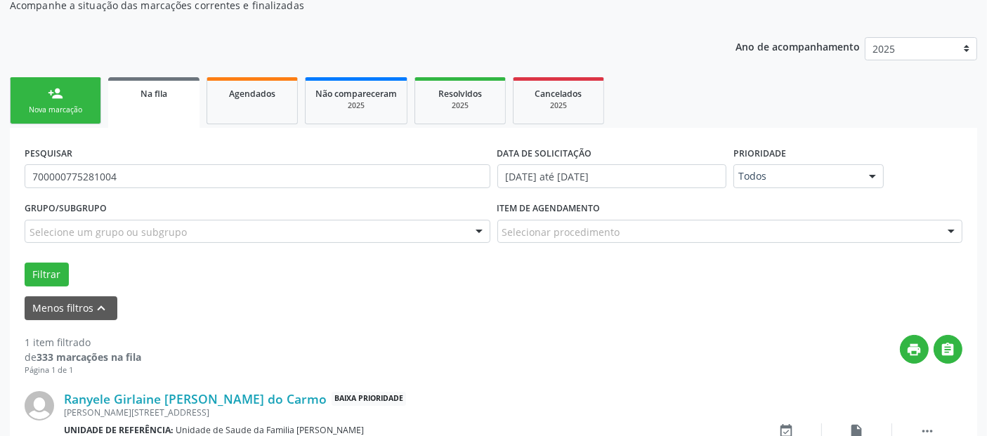
click at [947, 235] on div at bounding box center [951, 233] width 21 height 24
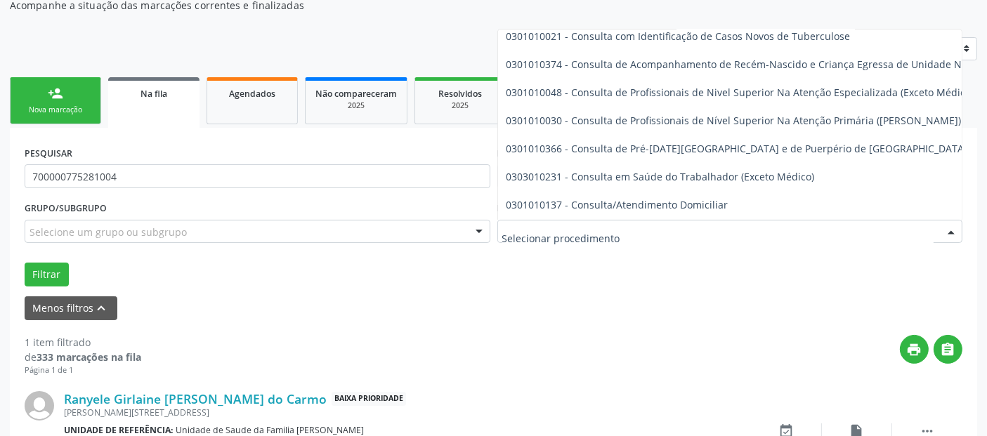
scroll to position [0, 0]
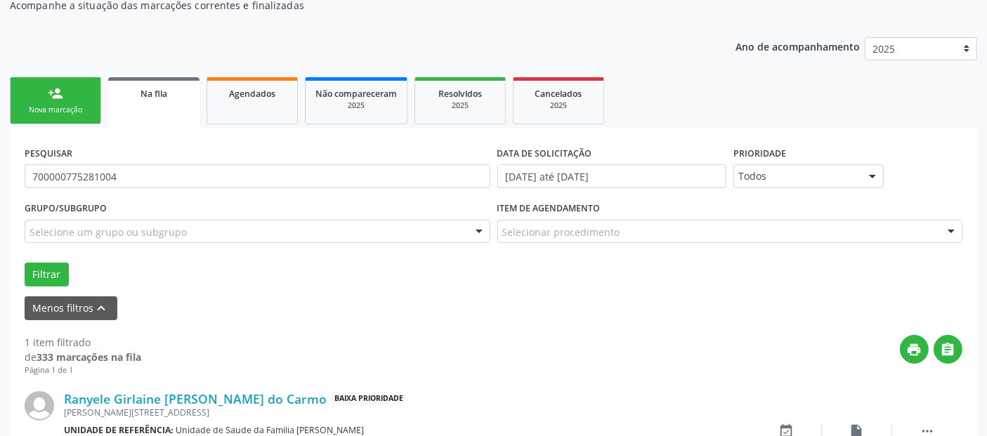
click at [649, 346] on div "print " at bounding box center [551, 355] width 821 height 41
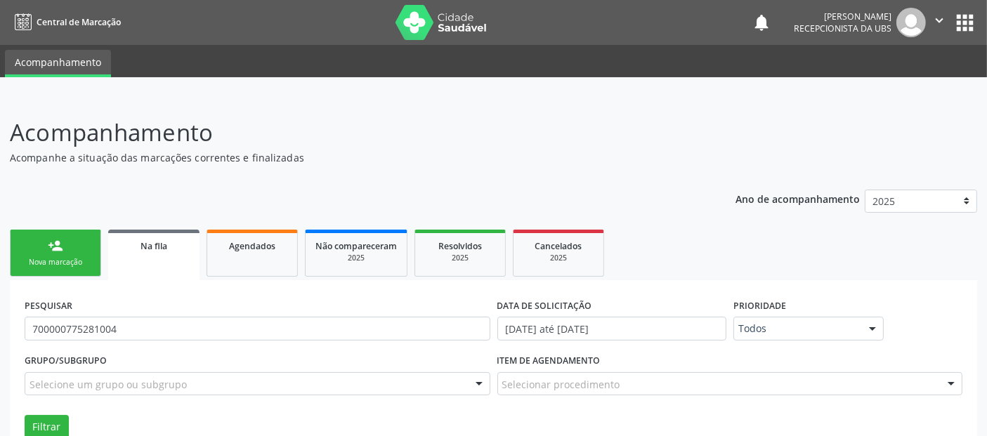
click at [935, 31] on button "" at bounding box center [939, 23] width 27 height 30
click at [897, 90] on link "Sair" at bounding box center [903, 86] width 97 height 20
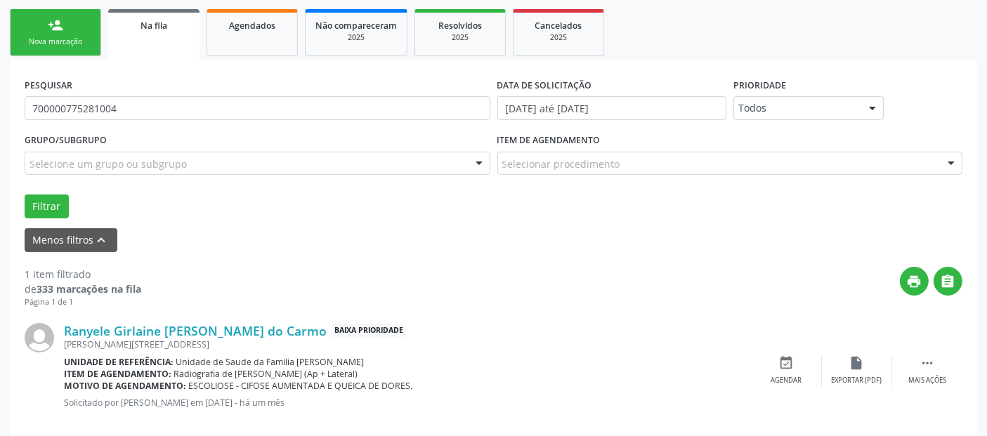
scroll to position [228, 0]
